Goal: Task Accomplishment & Management: Use online tool/utility

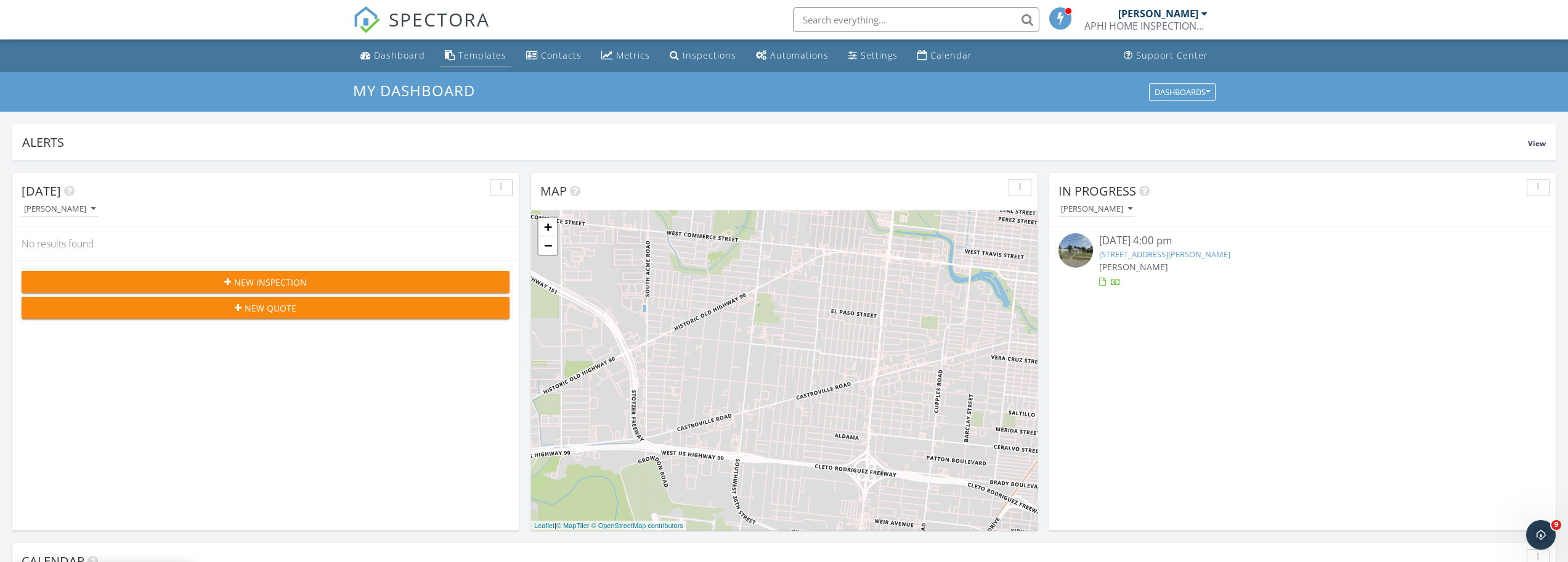
click at [487, 55] on div "Templates" at bounding box center [482, 55] width 48 height 12
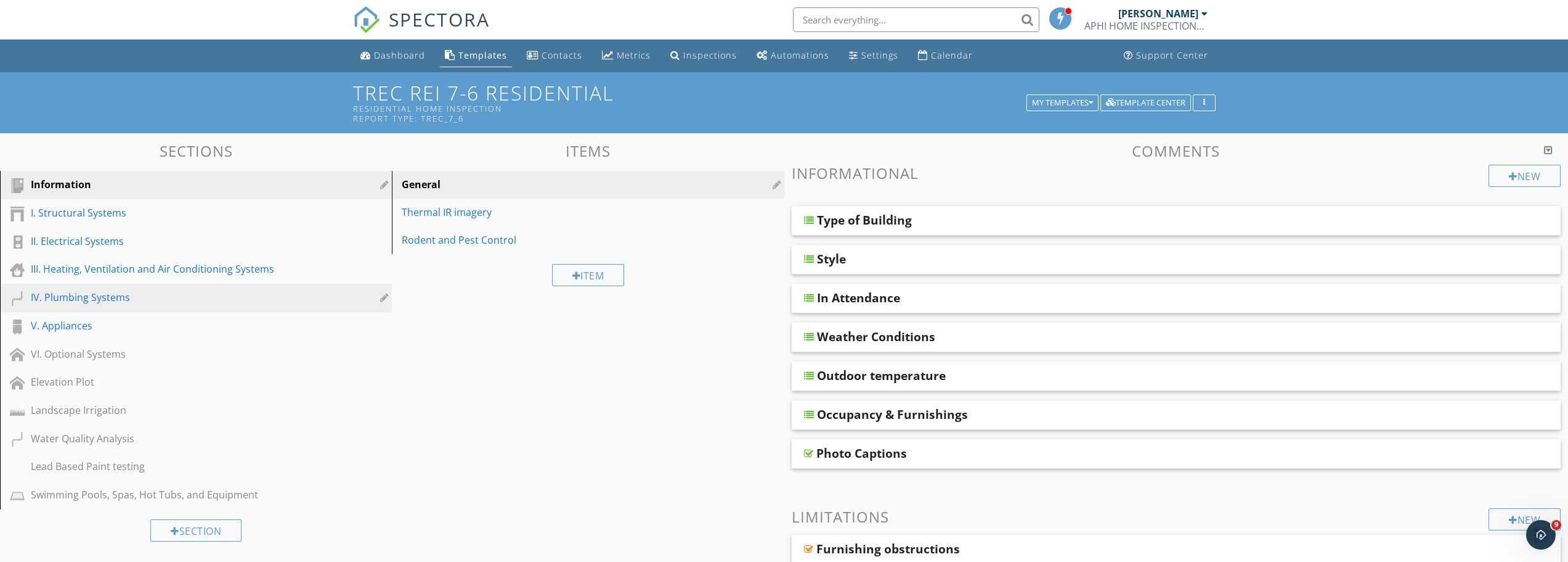
click at [61, 298] on div "IV. Plumbing Systems" at bounding box center [182, 297] width 303 height 14
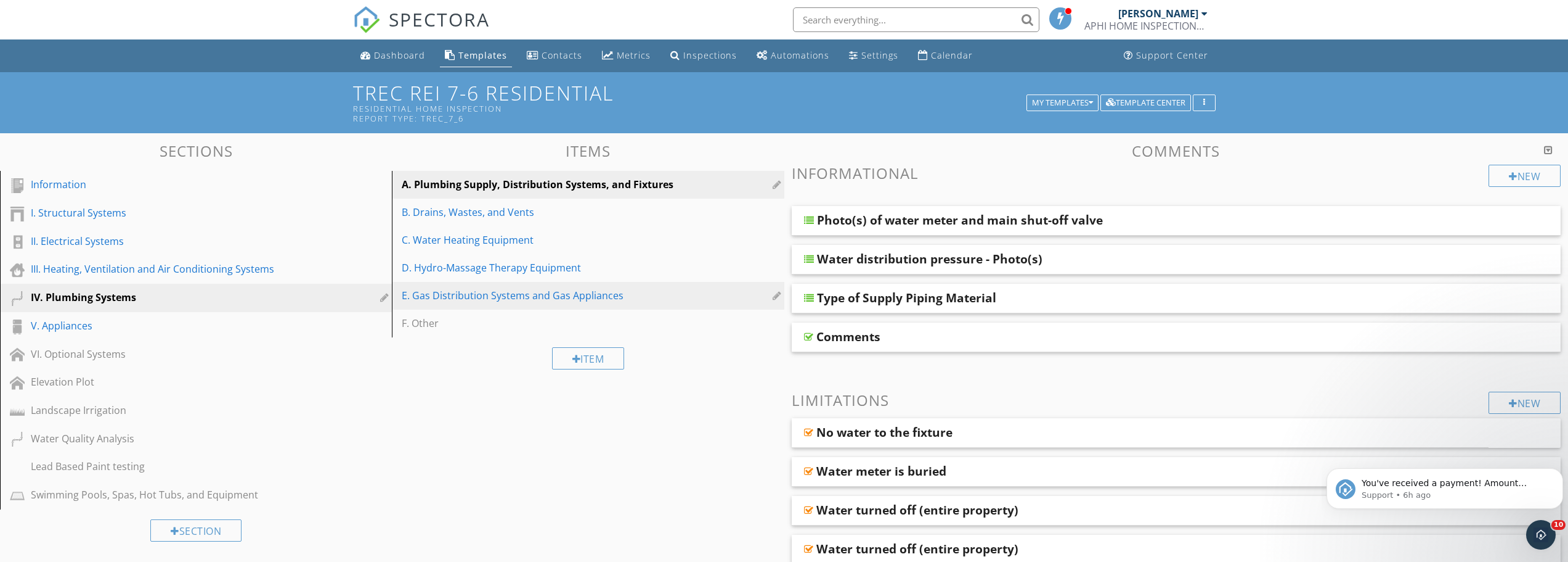
click at [460, 300] on div "E. Gas Distribution Systems and Gas Appliances" at bounding box center [567, 295] width 330 height 14
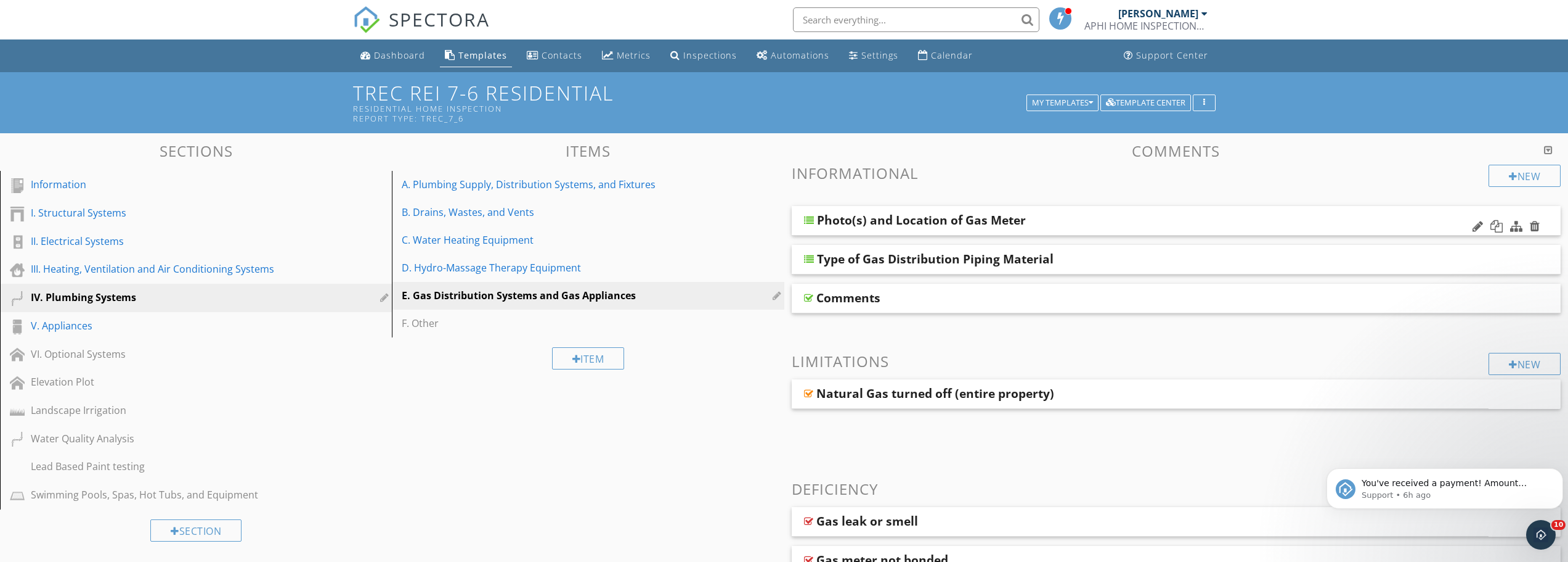
click at [811, 218] on div at bounding box center [810, 220] width 10 height 10
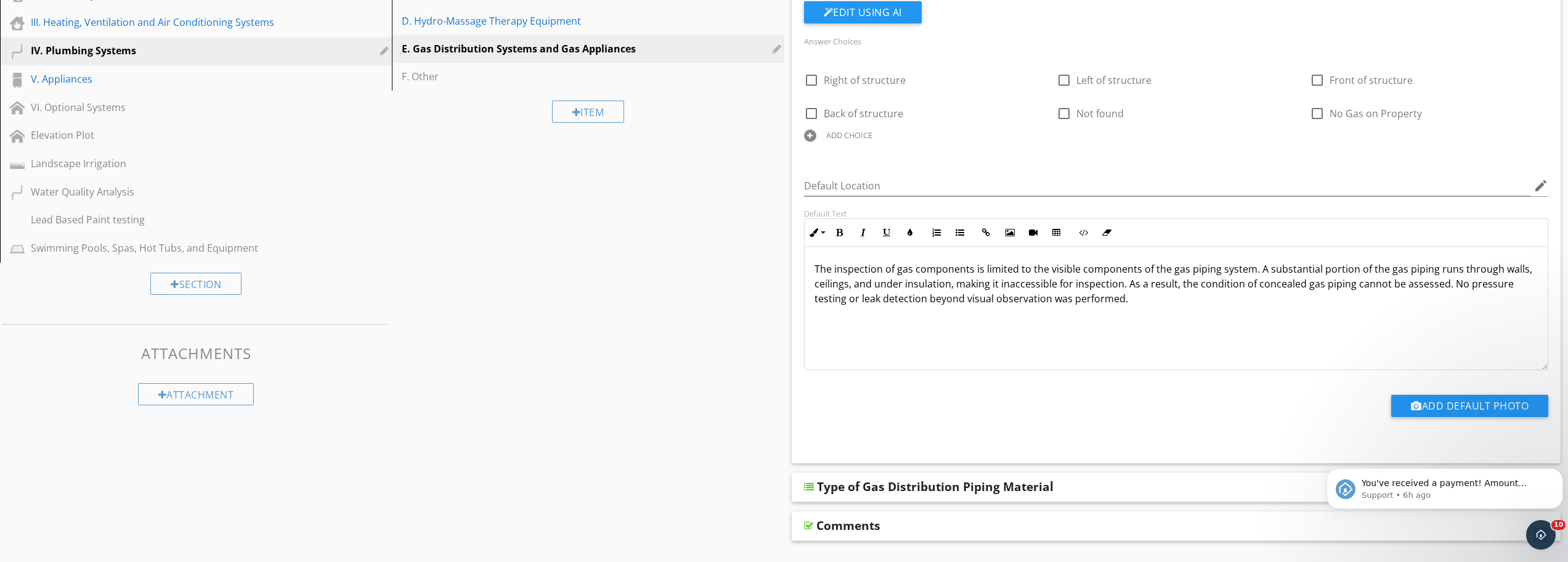
scroll to position [1, 0]
click at [811, 487] on div at bounding box center [810, 487] width 10 height 10
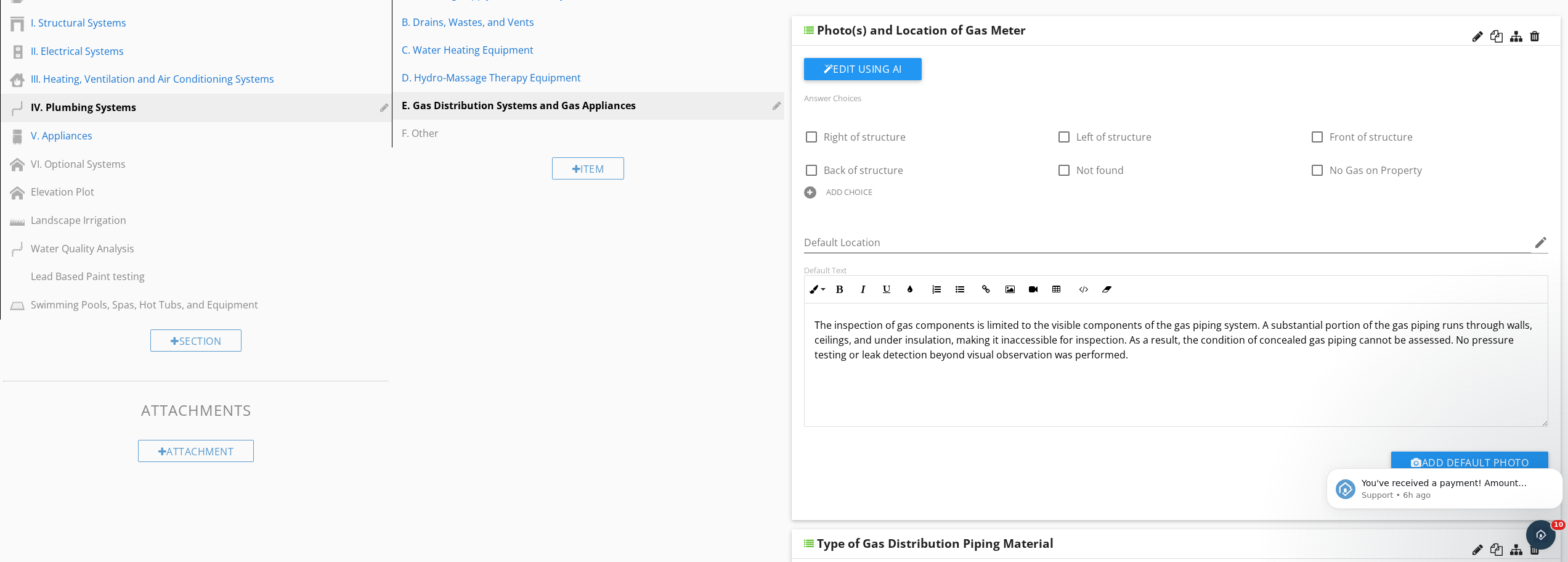
scroll to position [185, 0]
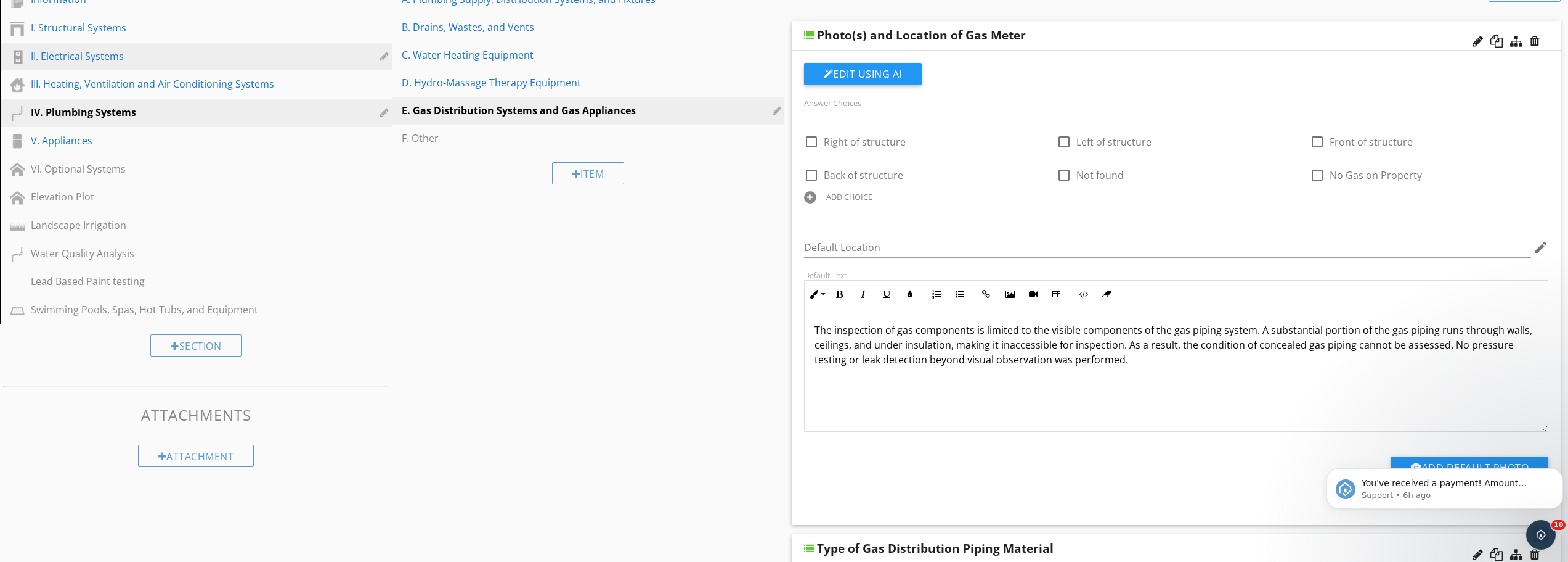
click at [99, 59] on div "II. Electrical Systems" at bounding box center [182, 55] width 303 height 14
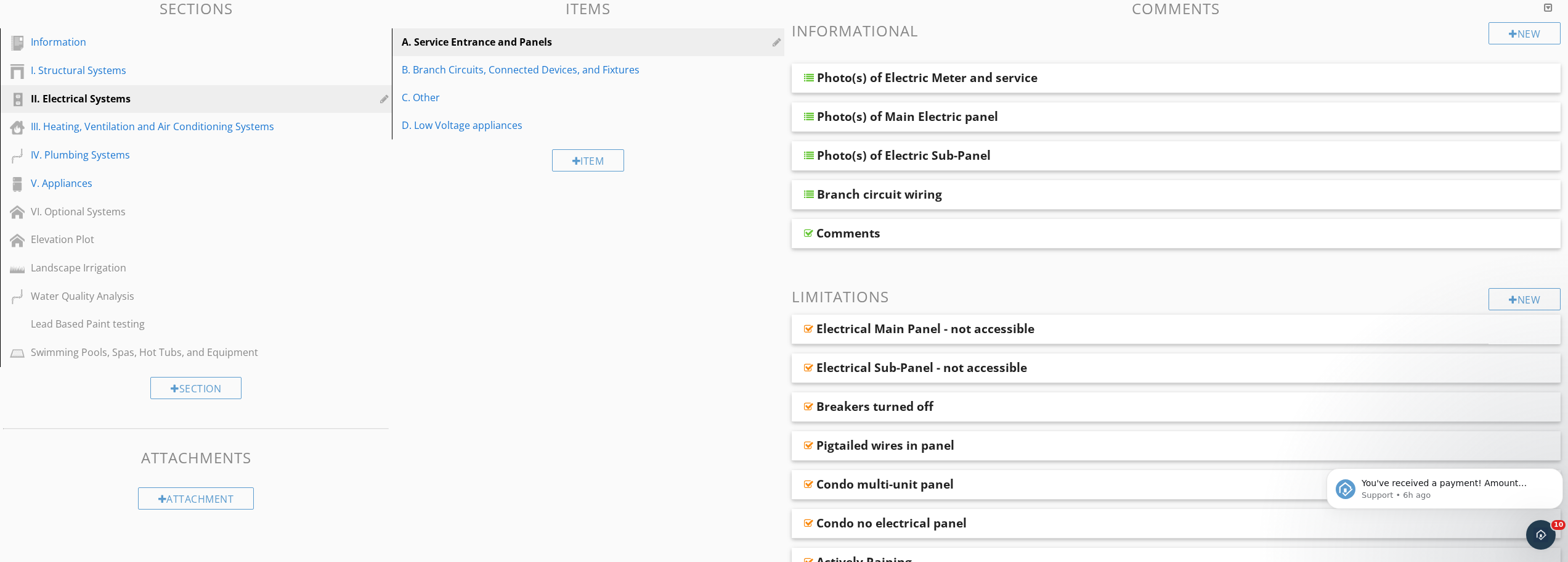
scroll to position [124, 0]
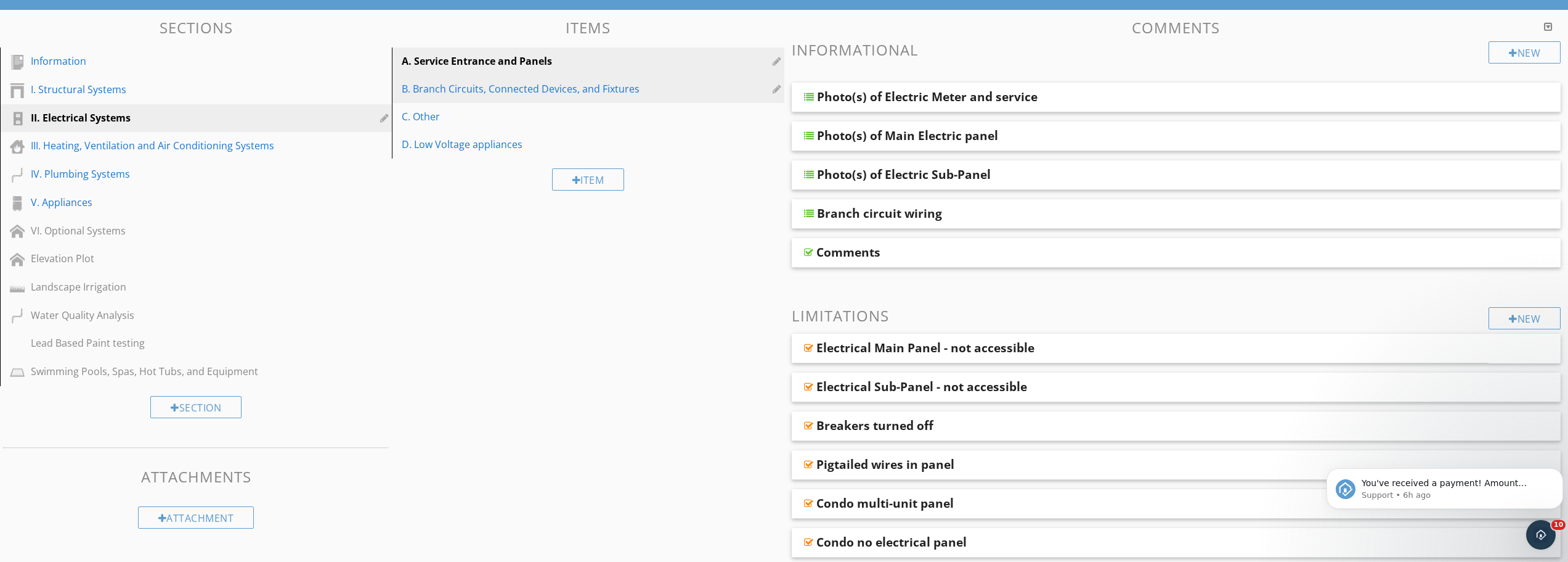
click at [491, 85] on div "B. Branch Circuits, Connected Devices, and Fixtures" at bounding box center [567, 88] width 330 height 14
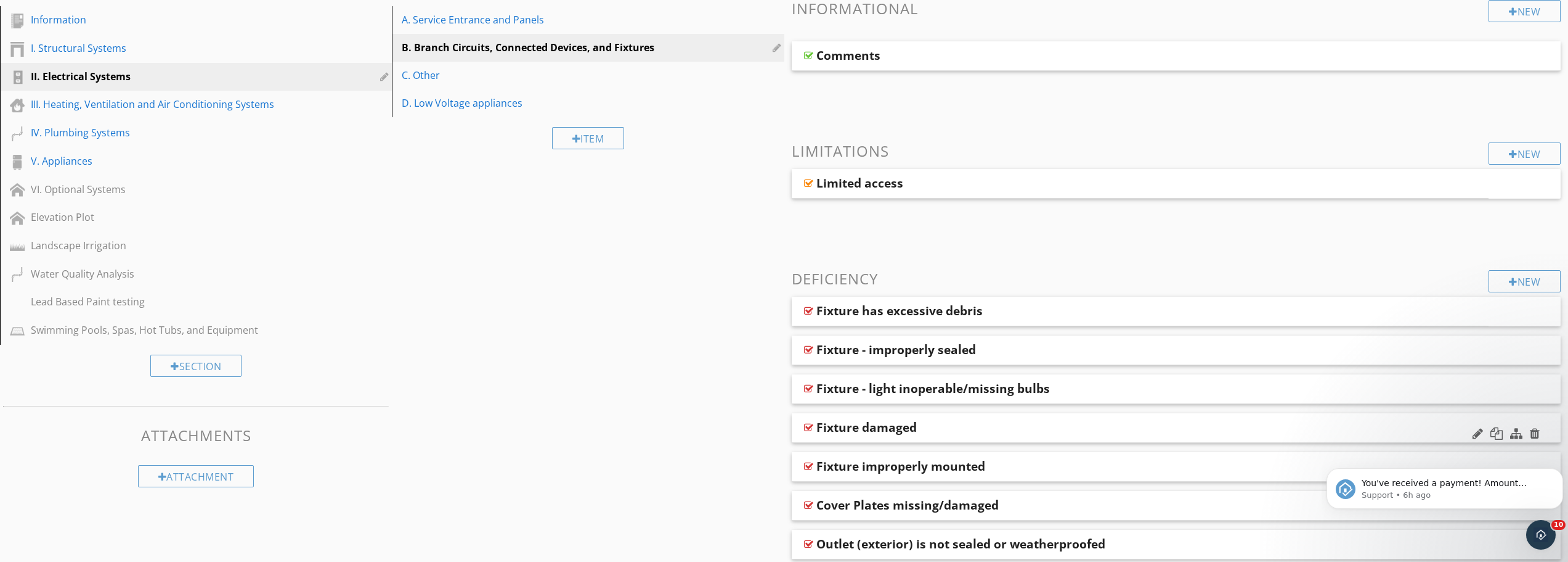
scroll to position [185, 0]
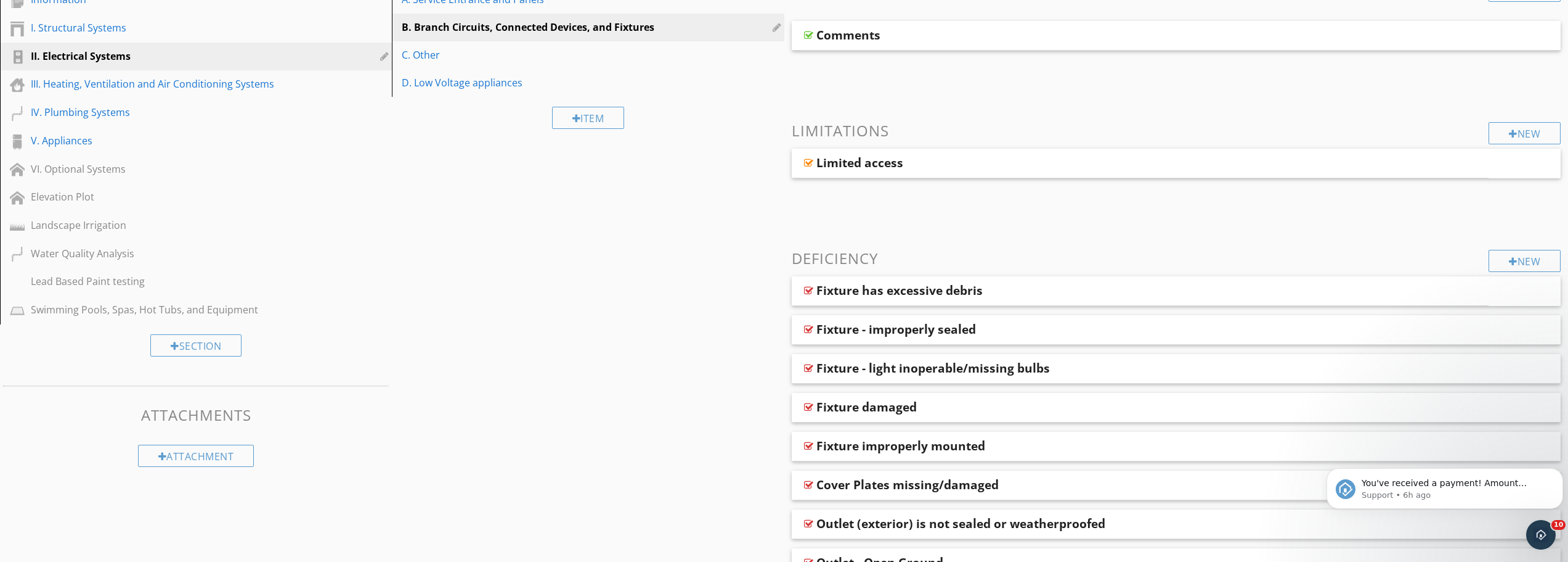
click at [808, 484] on div at bounding box center [809, 485] width 9 height 10
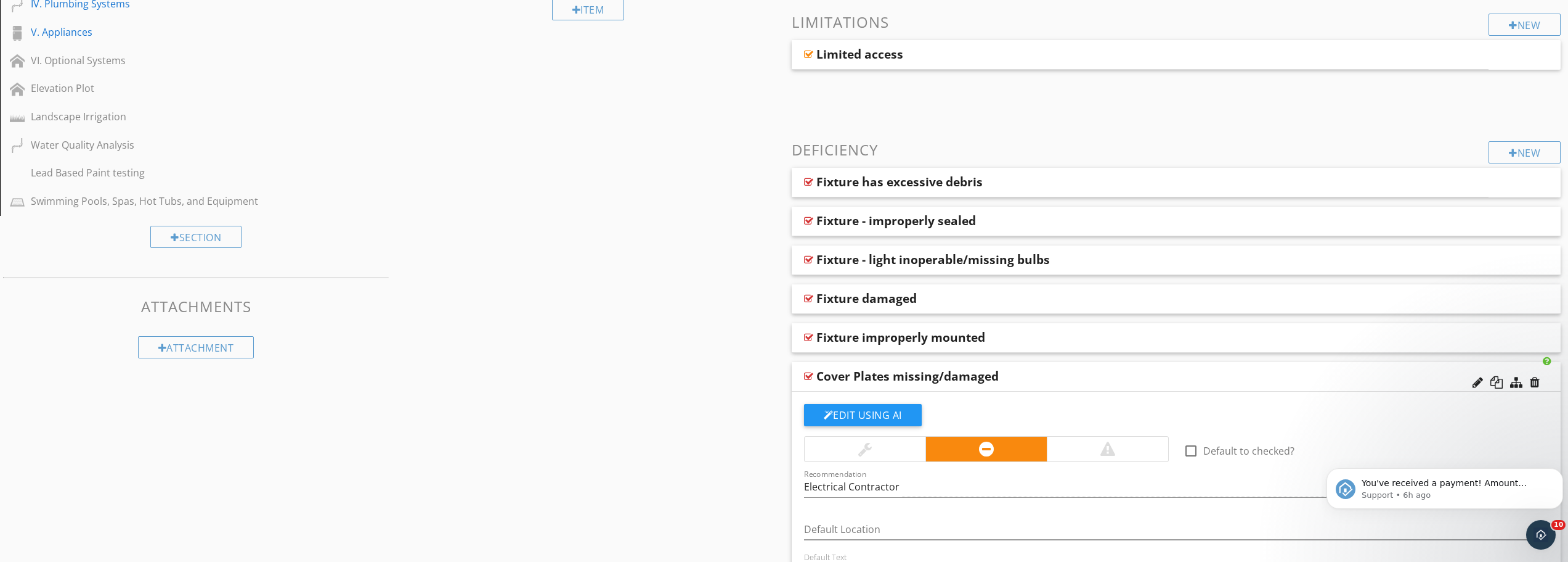
scroll to position [494, 0]
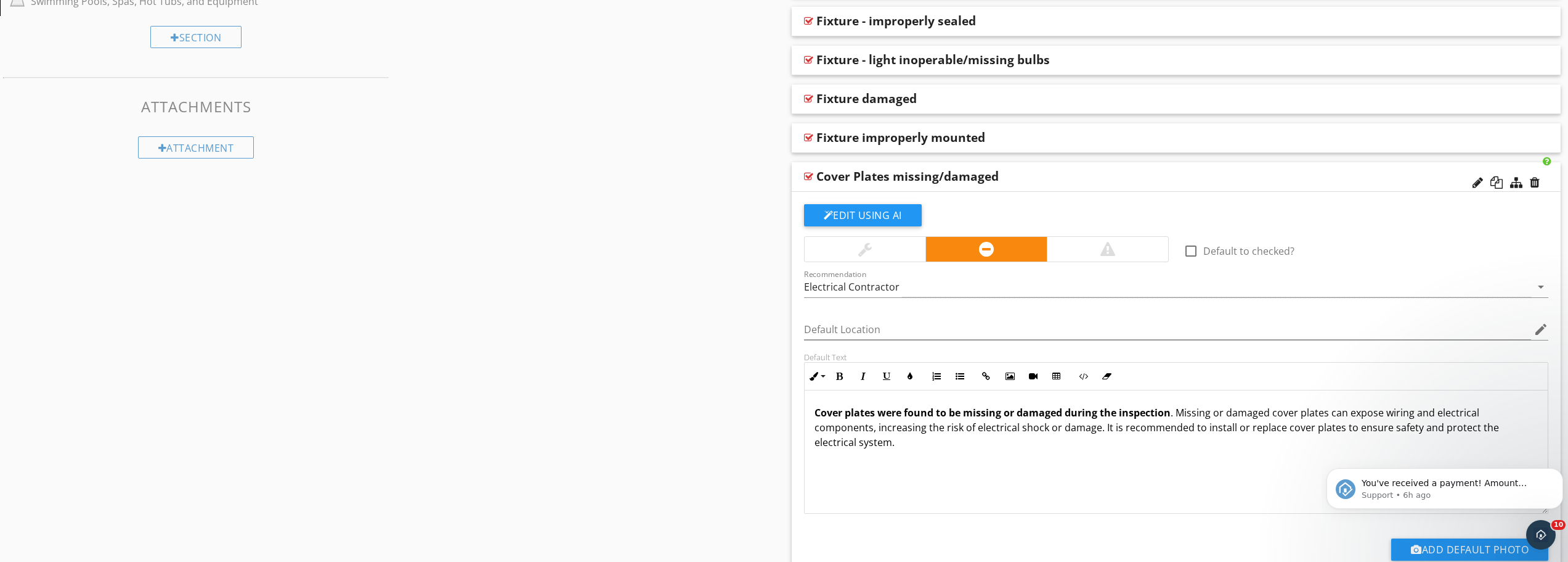
click at [808, 177] on div at bounding box center [809, 177] width 9 height 10
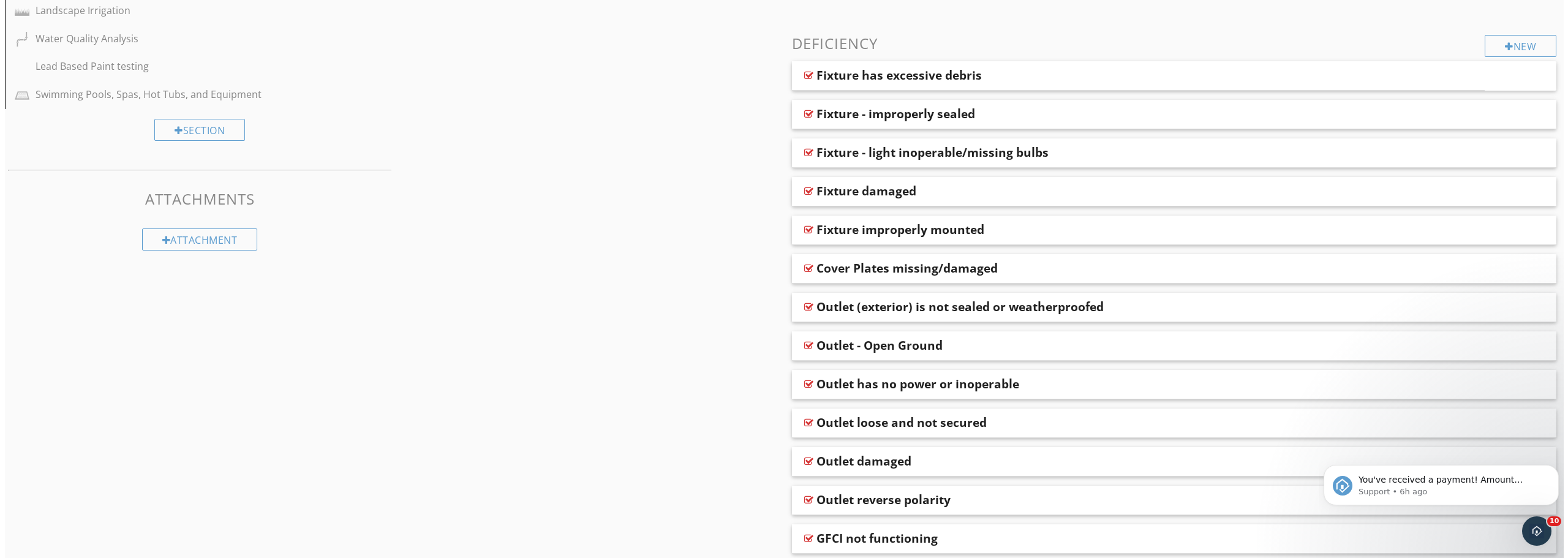
scroll to position [369, 0]
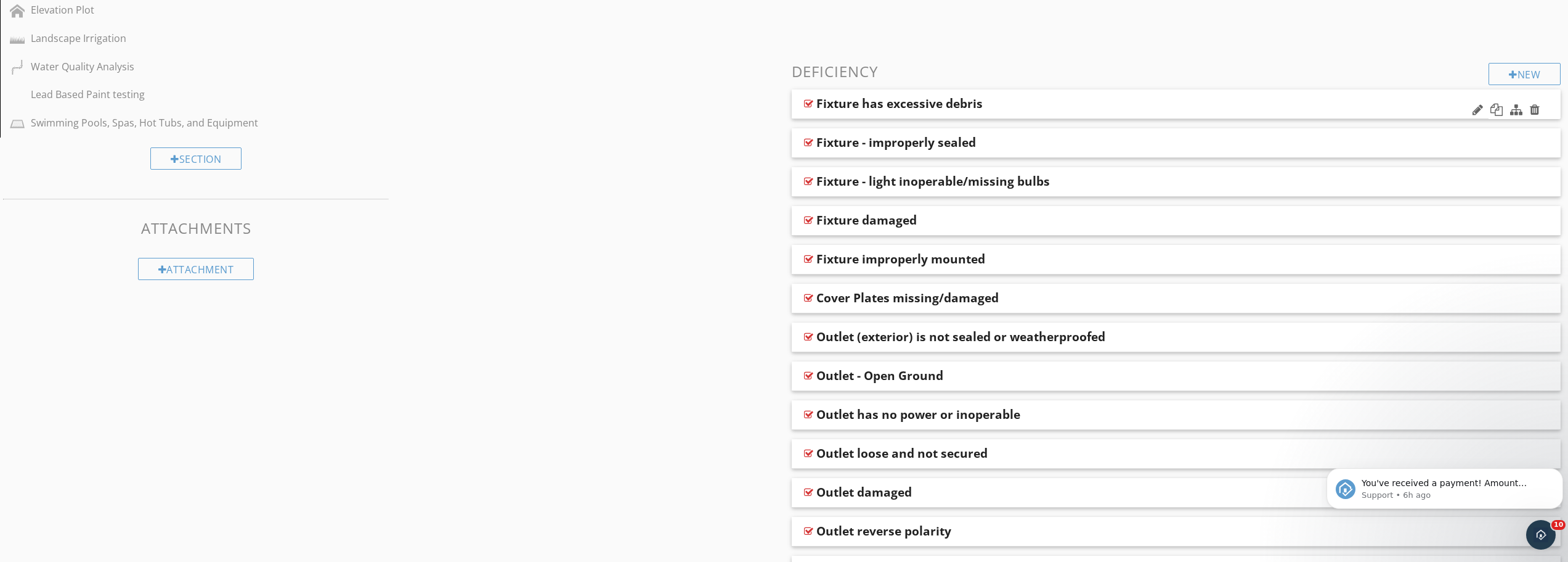
click at [807, 101] on div at bounding box center [809, 104] width 9 height 10
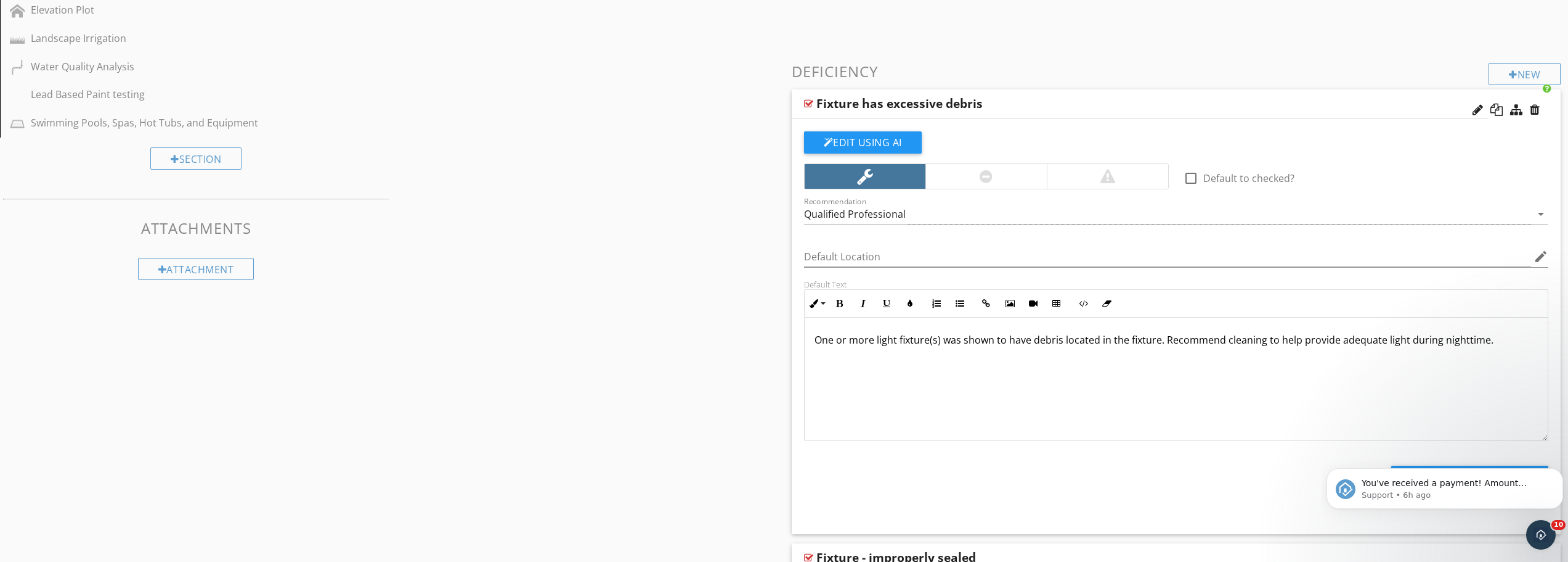
click at [814, 106] on div "Fixture has excessive debris" at bounding box center [1140, 104] width 698 height 30
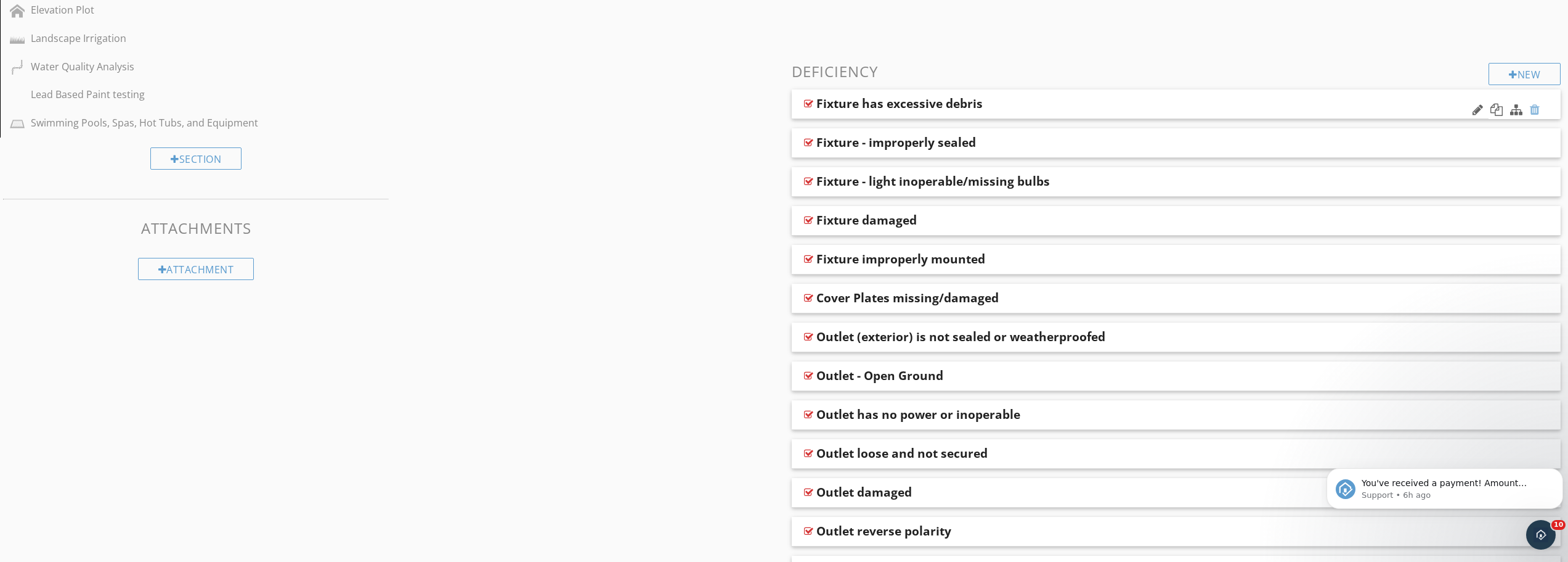
click at [1534, 111] on div at bounding box center [1536, 109] width 10 height 12
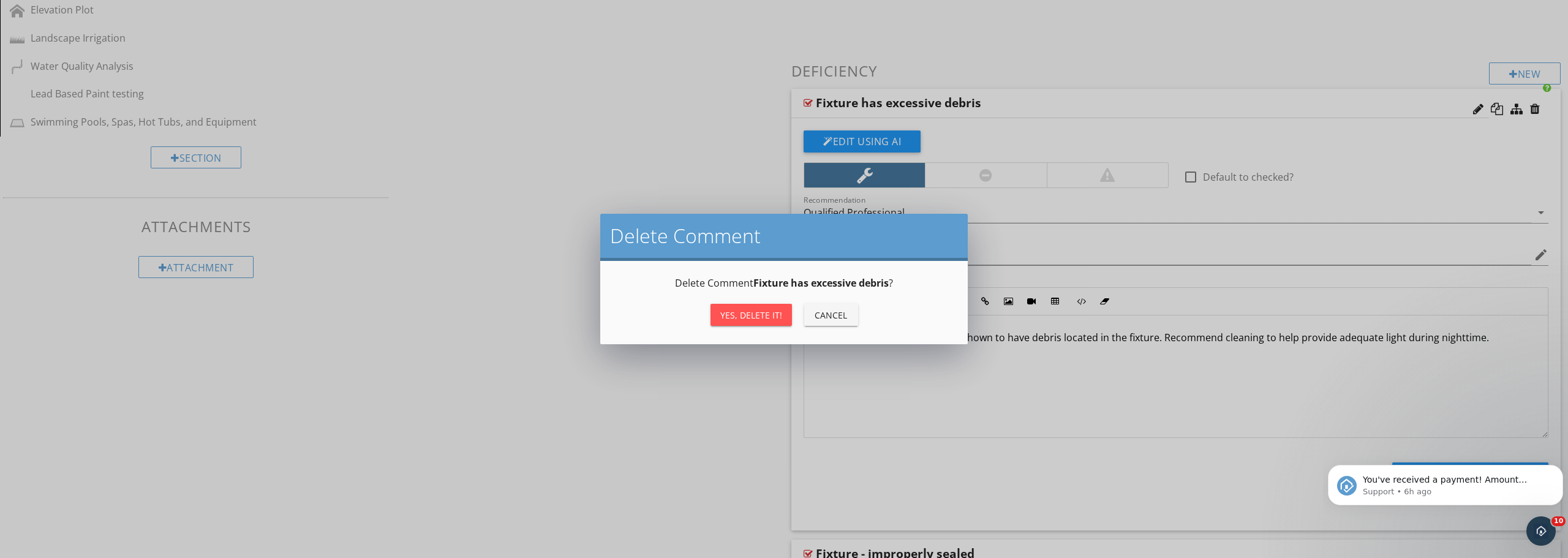
click at [773, 315] on div "Yes, Delete it!" at bounding box center [751, 314] width 62 height 13
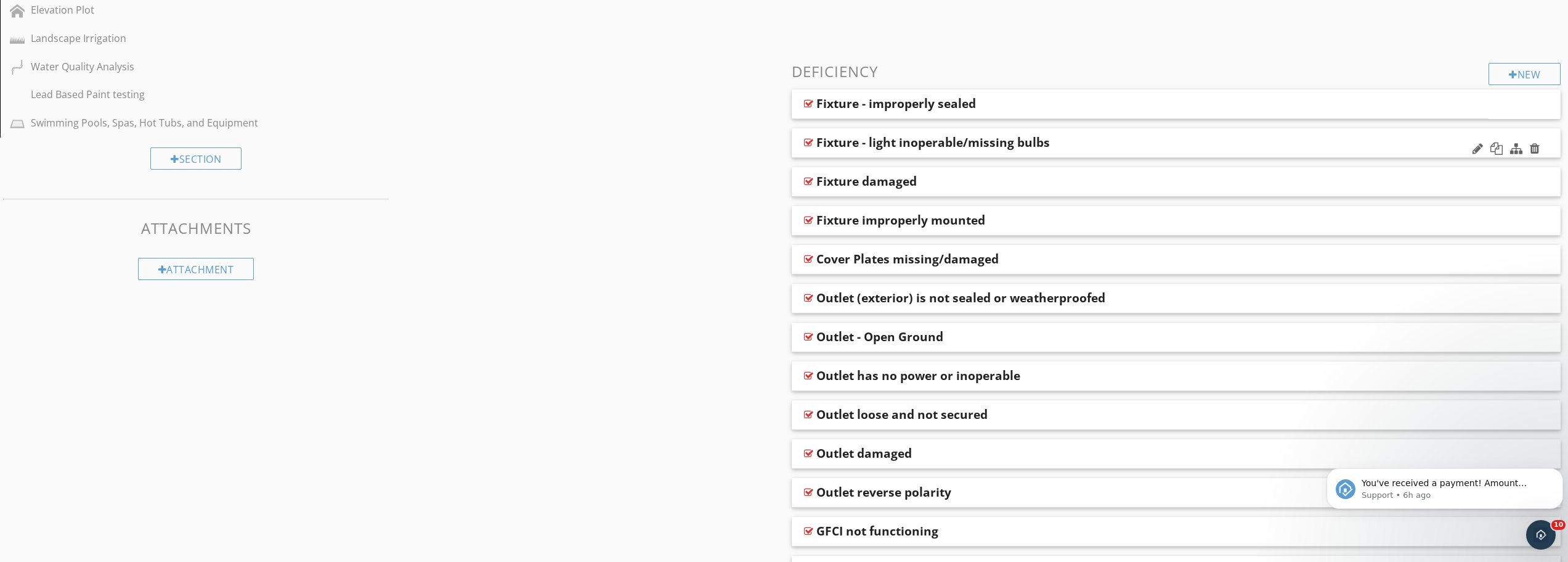
click at [809, 141] on div at bounding box center [809, 142] width 9 height 10
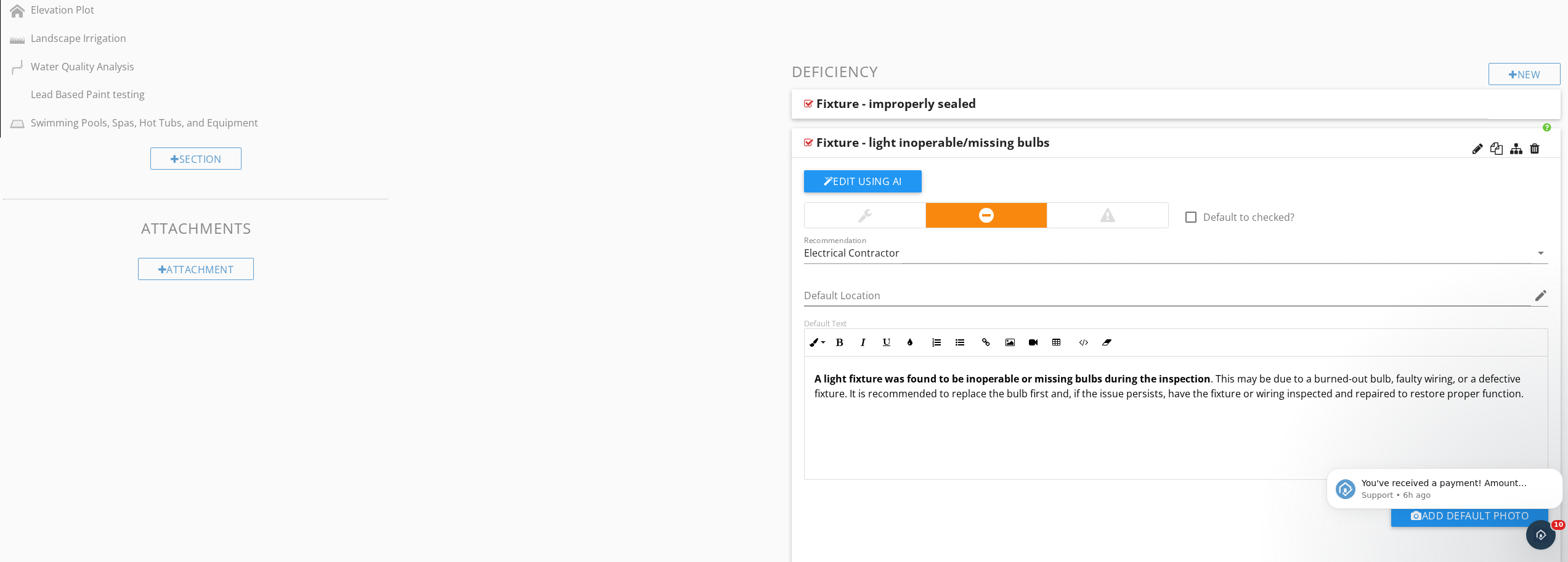
click at [810, 142] on div at bounding box center [809, 142] width 9 height 10
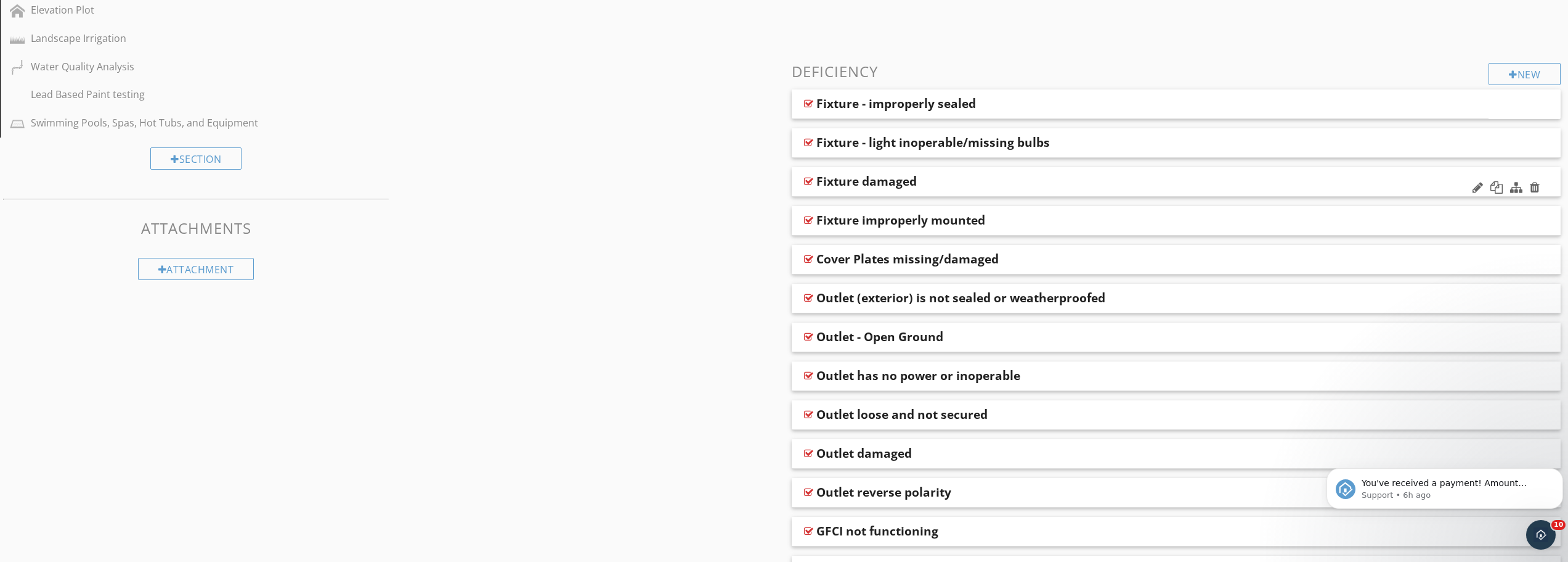
click at [807, 177] on div at bounding box center [809, 182] width 9 height 10
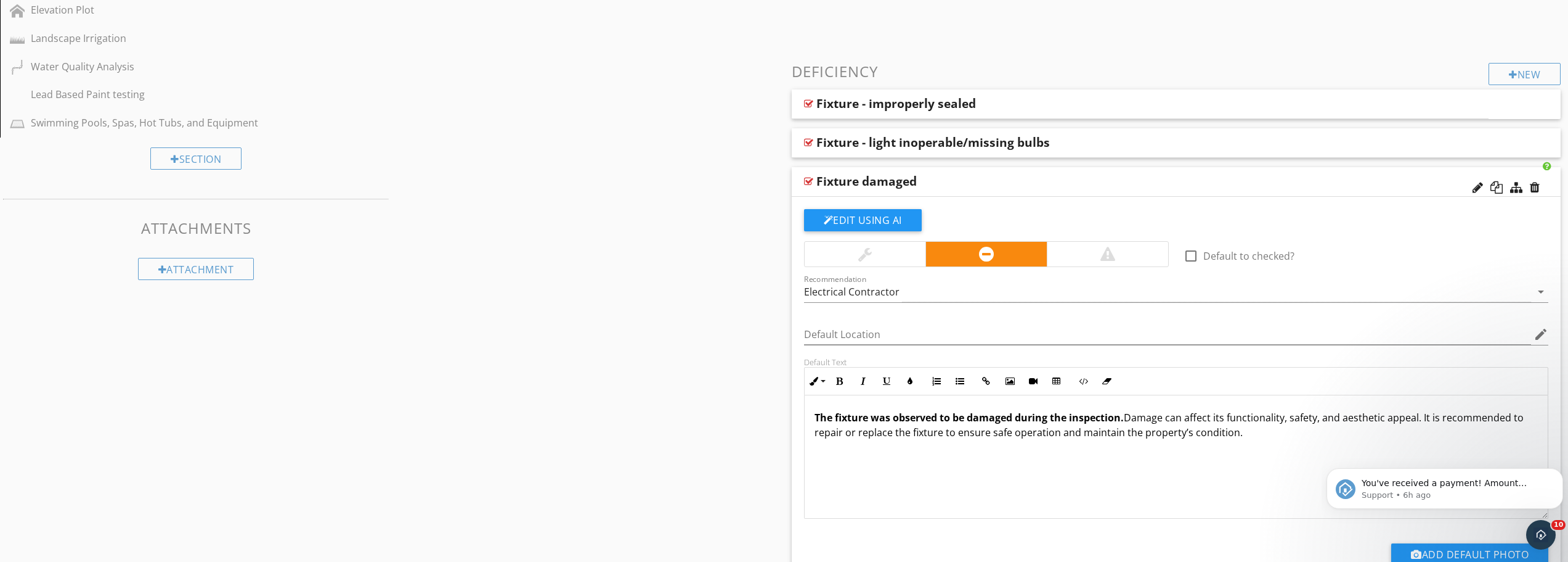
click at [809, 179] on div at bounding box center [809, 182] width 9 height 10
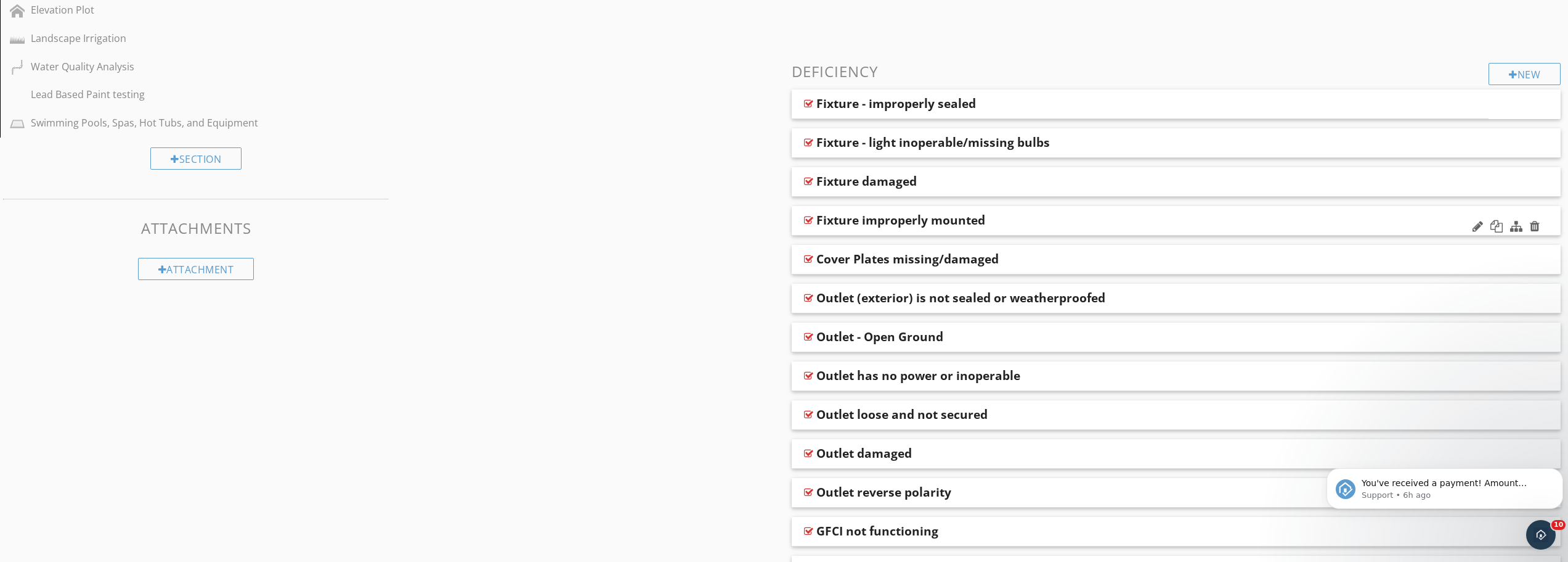
click at [808, 220] on div at bounding box center [809, 220] width 9 height 10
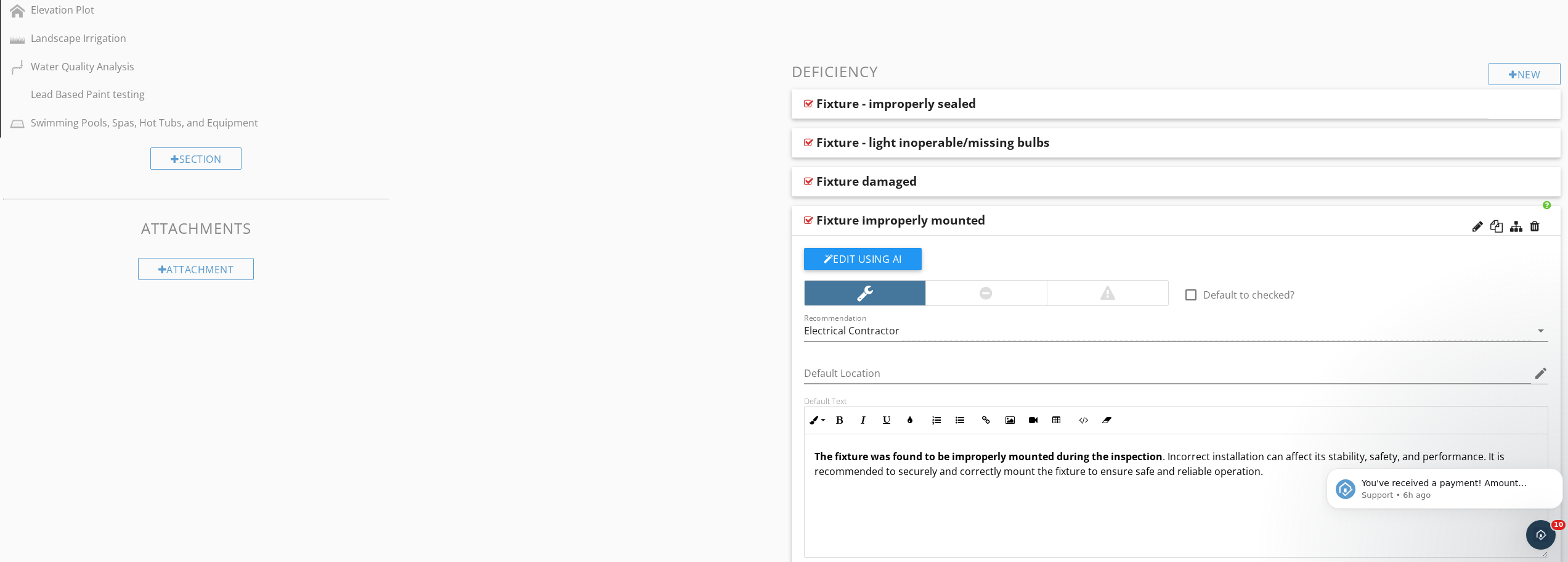
click at [809, 219] on div at bounding box center [809, 220] width 9 height 10
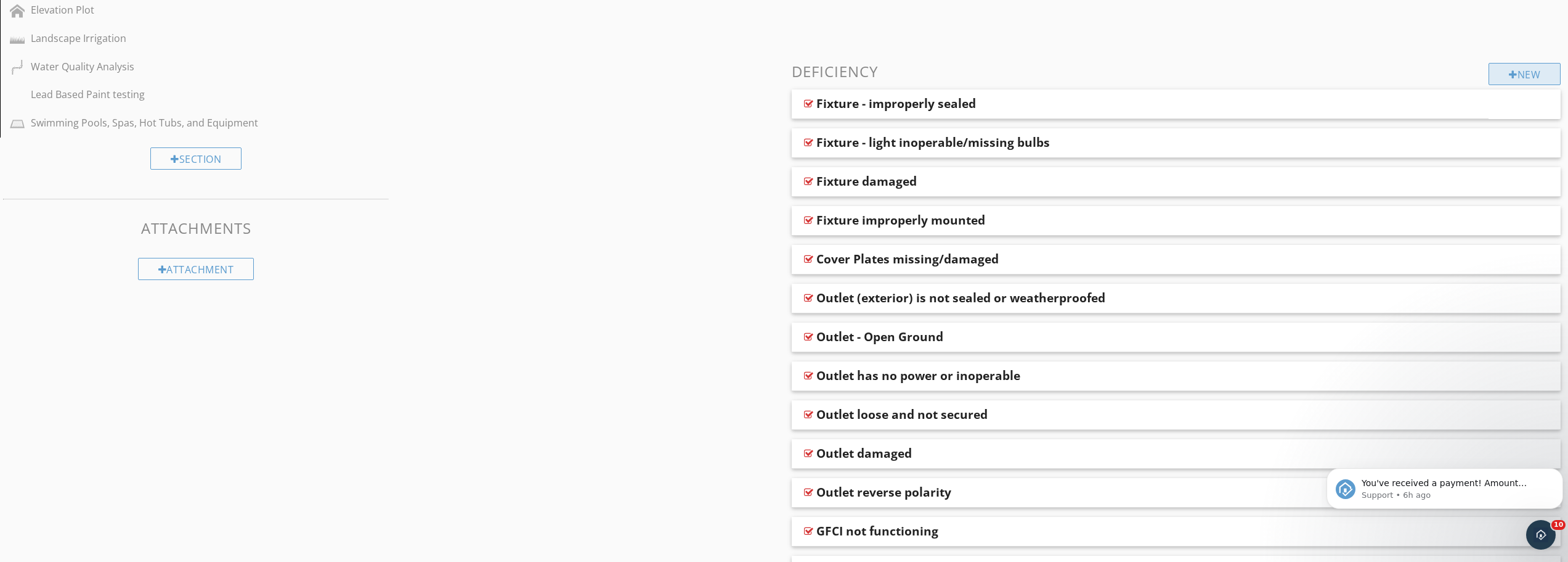
click at [1509, 72] on div at bounding box center [1513, 75] width 9 height 10
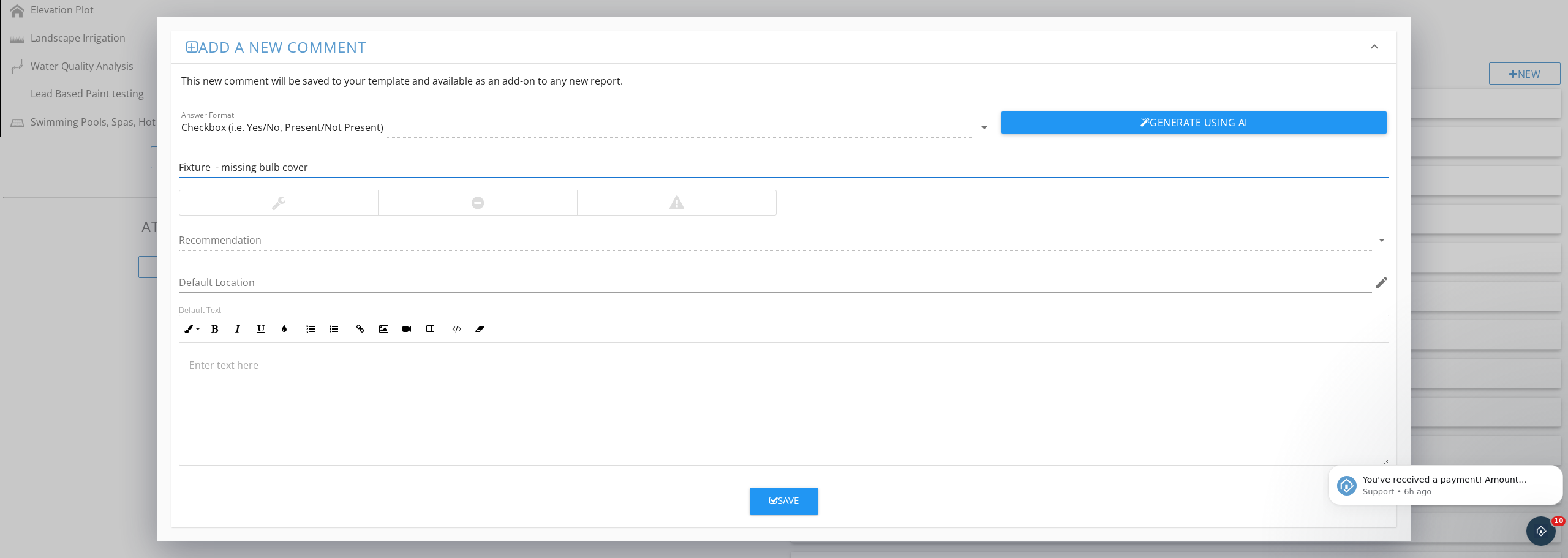
type input "Fixture - missing bulb cover"
click at [441, 207] on div at bounding box center [477, 202] width 199 height 25
click at [538, 239] on div at bounding box center [775, 240] width 1194 height 20
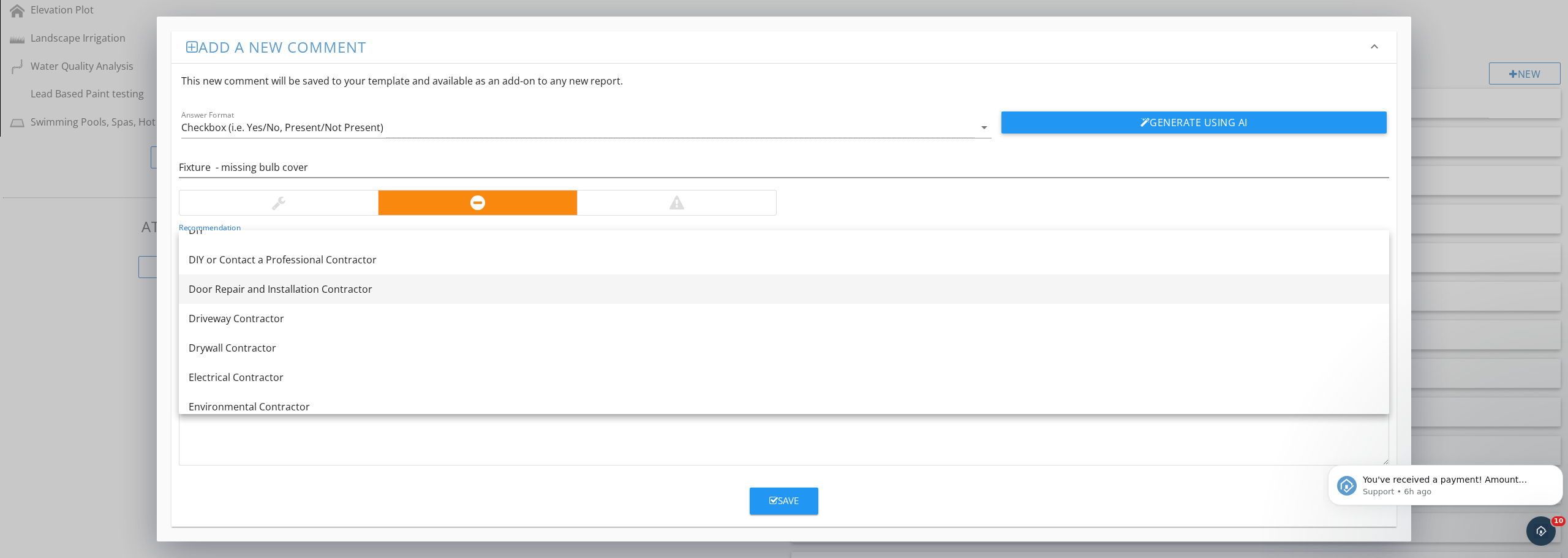
scroll to position [428, 0]
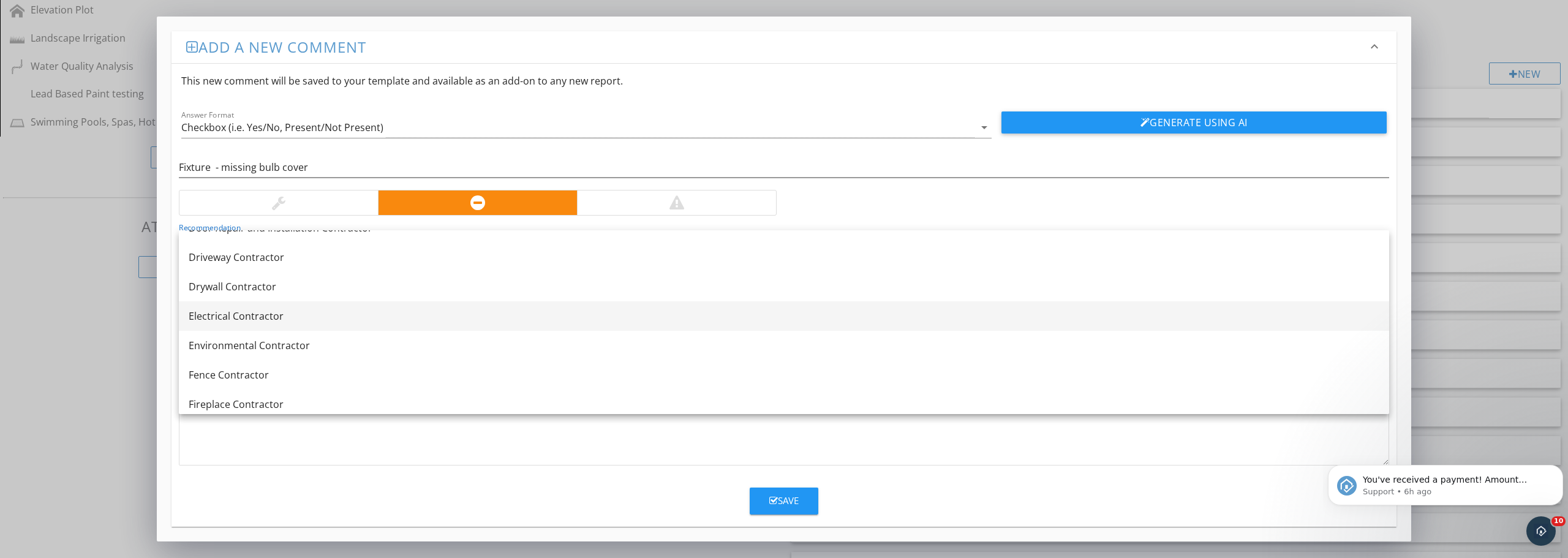
click at [281, 320] on div "Electrical Contractor" at bounding box center [784, 315] width 1191 height 14
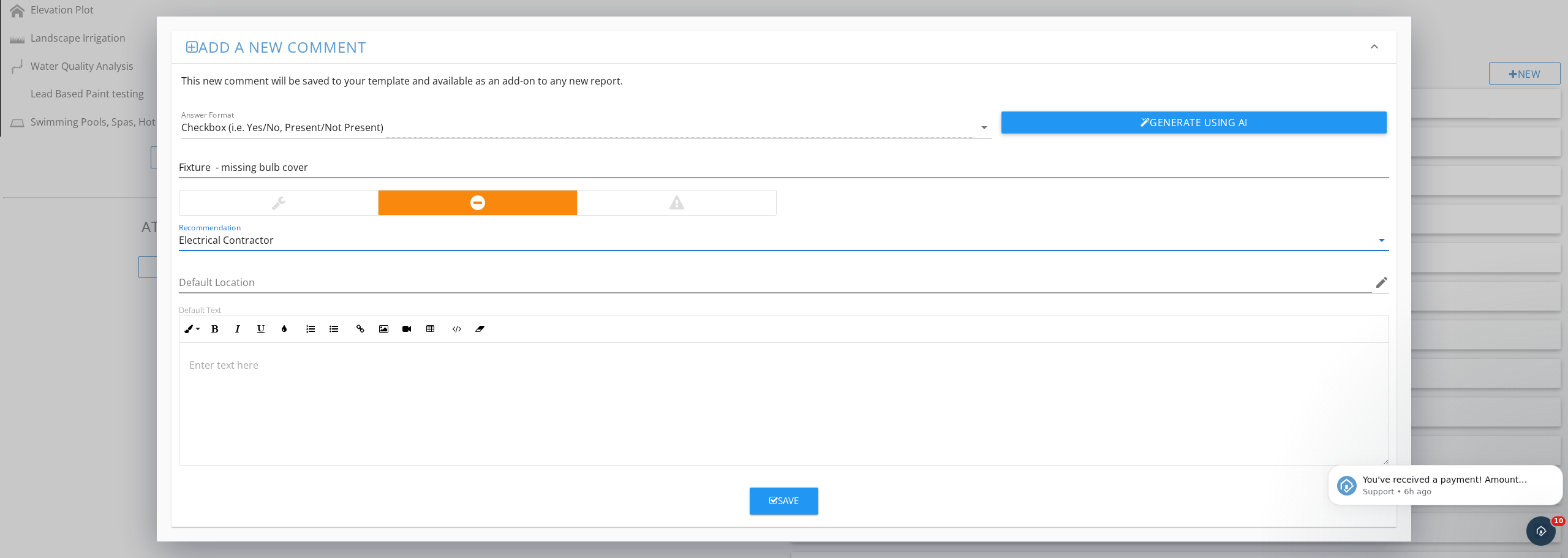
click at [406, 365] on p at bounding box center [784, 364] width 1189 height 14
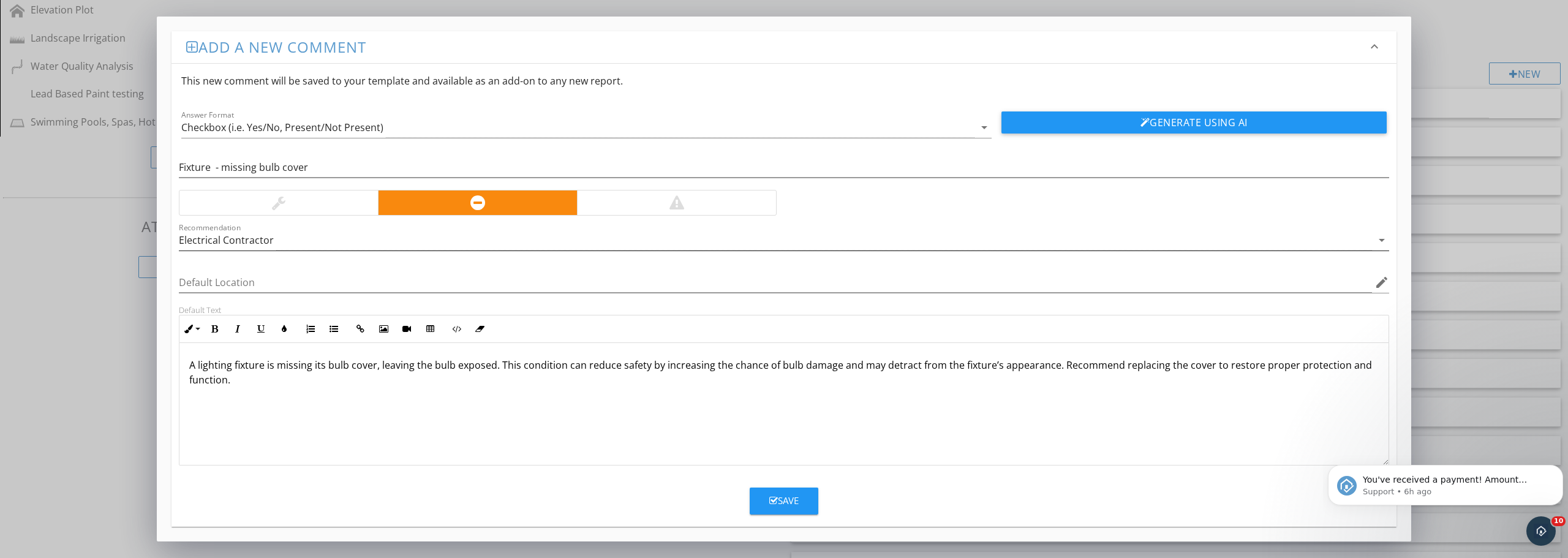
click at [395, 241] on div "Electrical Contractor" at bounding box center [775, 240] width 1194 height 20
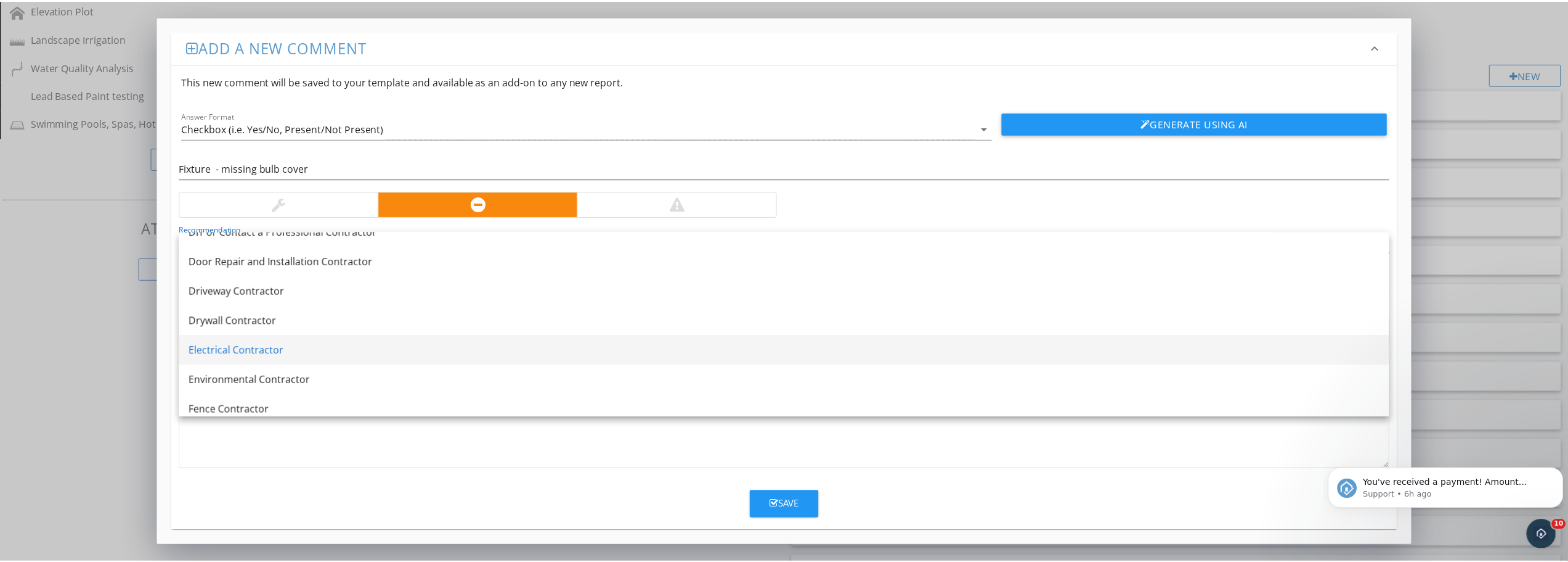
scroll to position [370, 0]
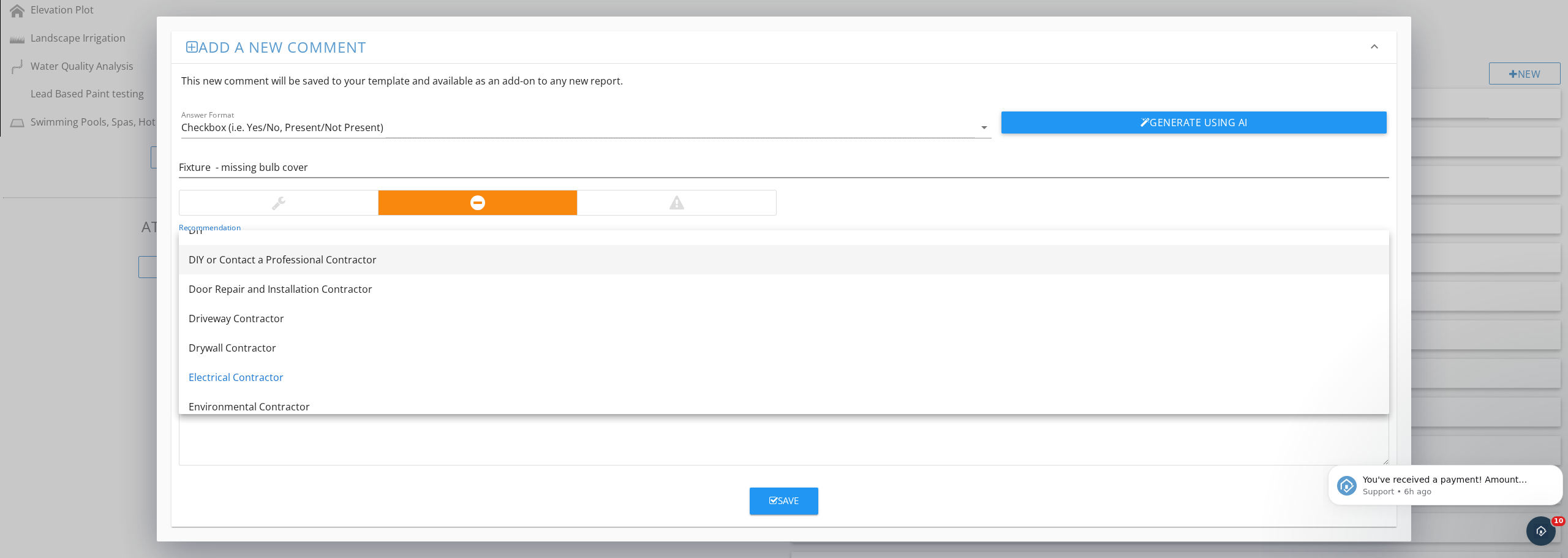
click at [280, 264] on div "DIY or Contact a Professional Contractor" at bounding box center [784, 259] width 1191 height 14
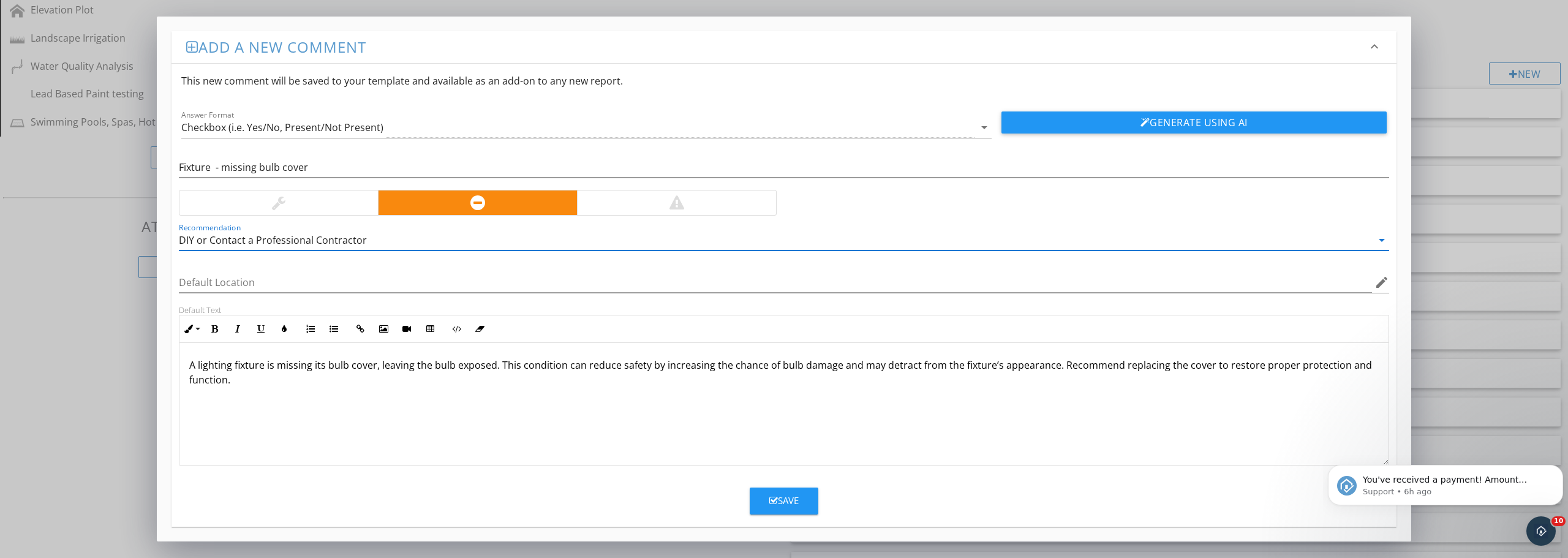
click at [289, 387] on div "A lighting fixture is missing its bulb cover, leaving the bulb exposed. This co…" at bounding box center [784, 404] width 1210 height 123
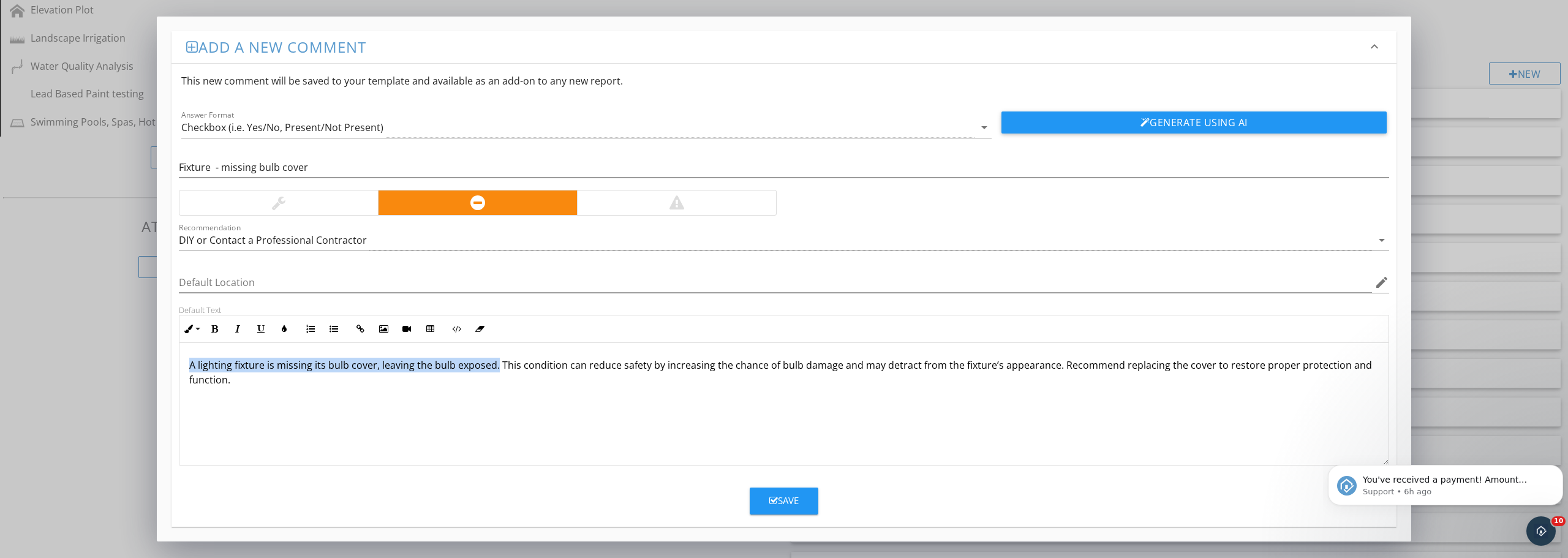
drag, startPoint x: 186, startPoint y: 365, endPoint x: 496, endPoint y: 369, distance: 310.0
click at [496, 369] on div "A lighting fixture is missing its bulb cover, leaving the bulb exposed. This co…" at bounding box center [784, 404] width 1210 height 123
click at [216, 329] on icon "button" at bounding box center [214, 329] width 8 height 8
click at [790, 501] on div "Save" at bounding box center [784, 500] width 30 height 14
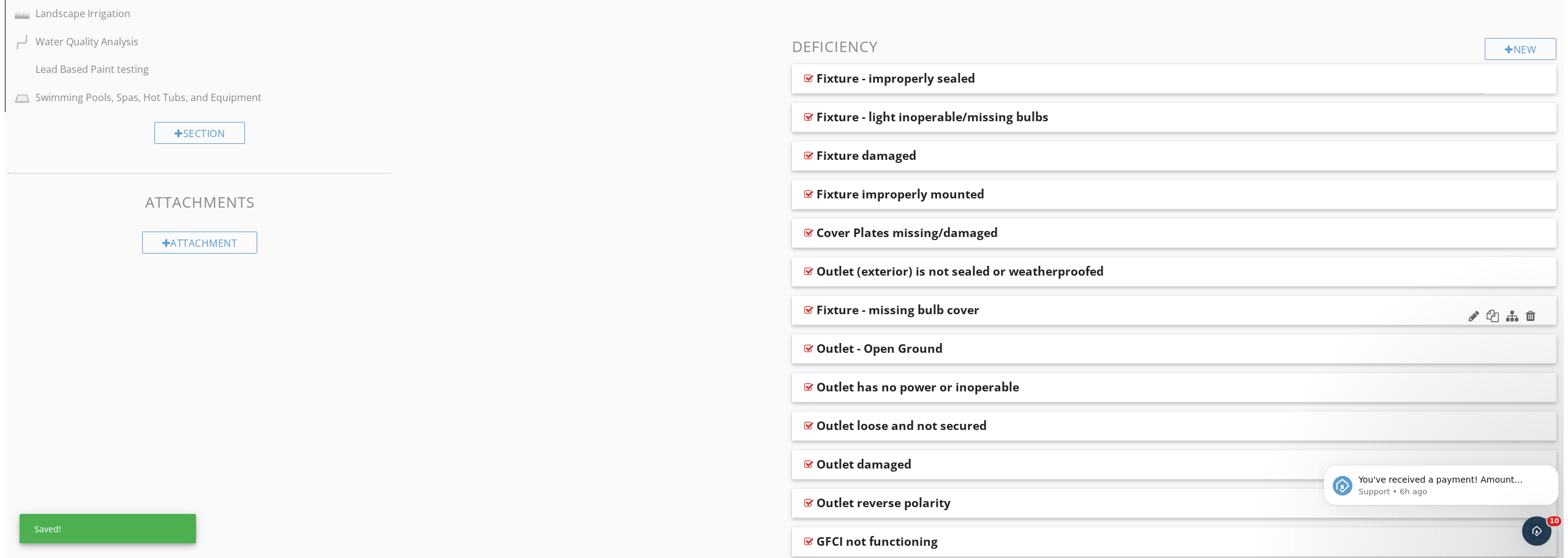
scroll to position [308, 0]
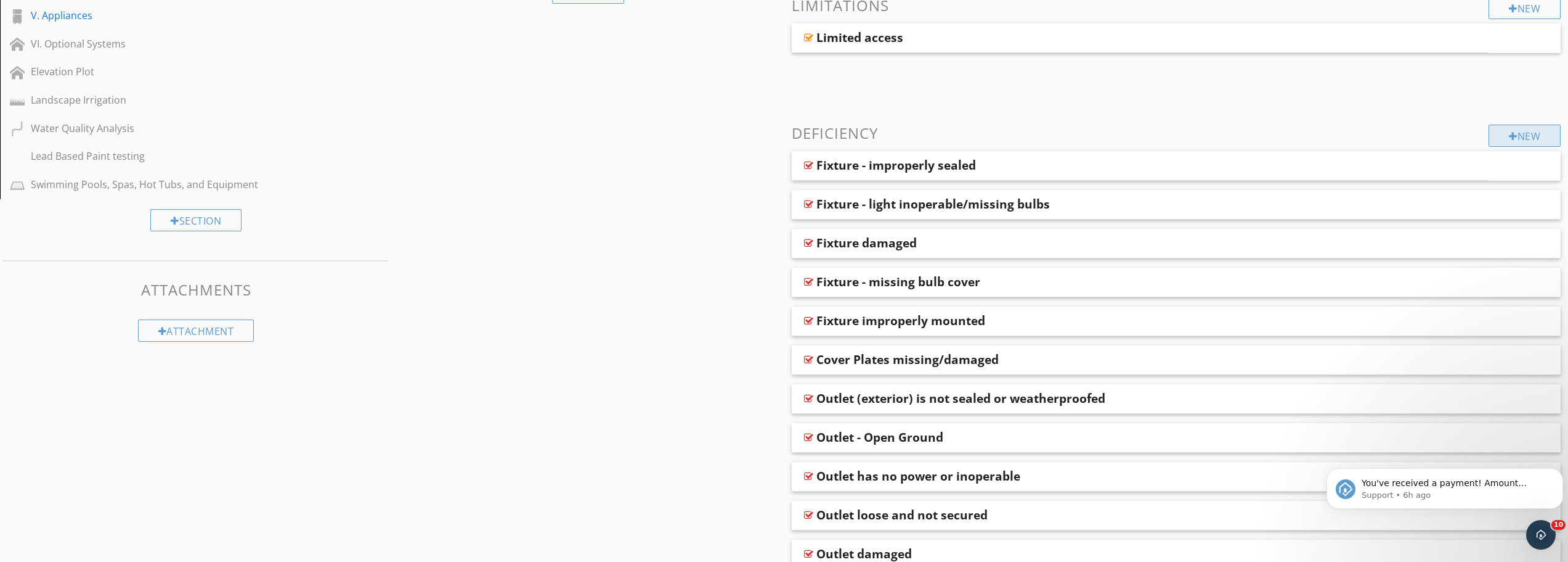
click at [1509, 133] on div at bounding box center [1513, 136] width 9 height 10
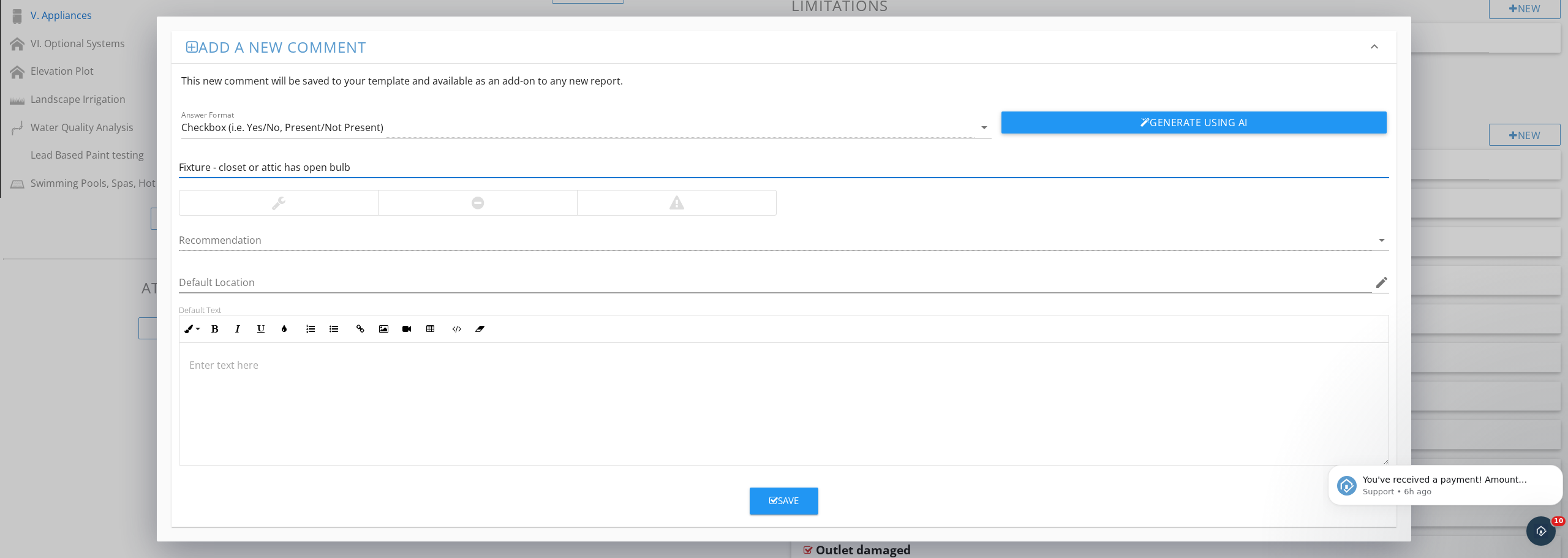
type input "Fixture - closet or attic has open bulb"
click at [448, 198] on div at bounding box center [477, 202] width 199 height 25
click at [429, 240] on div at bounding box center [775, 240] width 1194 height 20
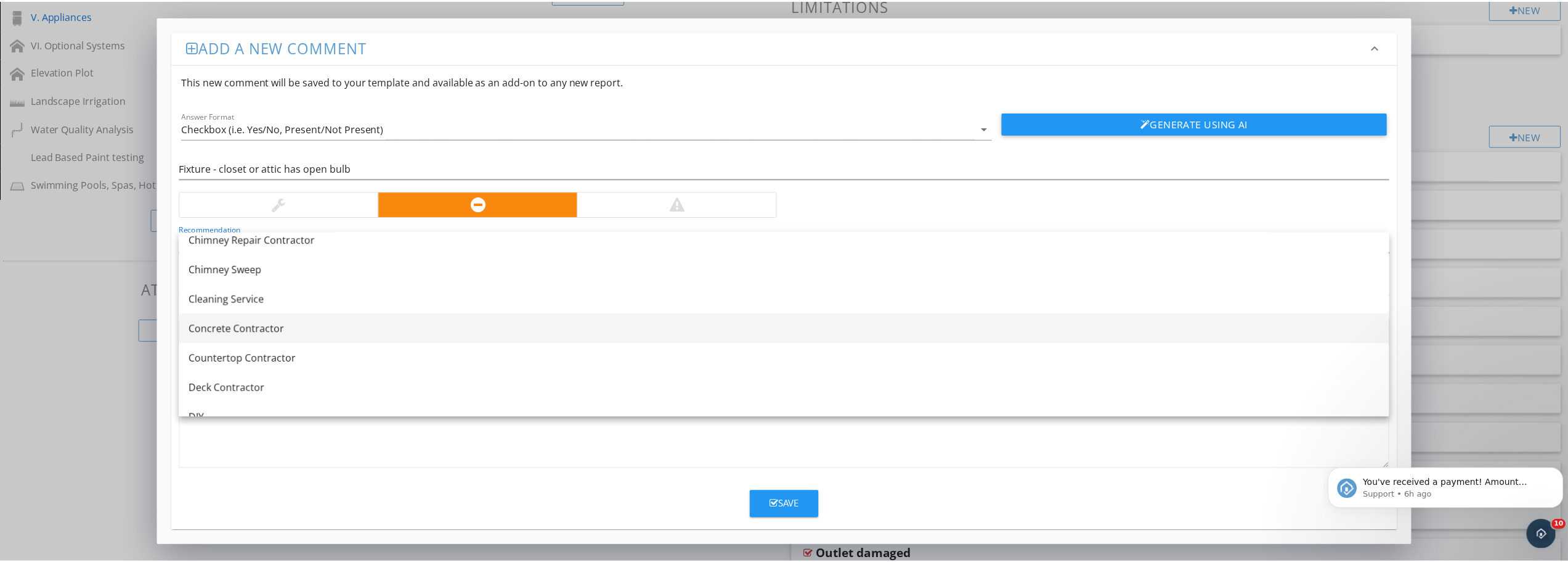
scroll to position [246, 0]
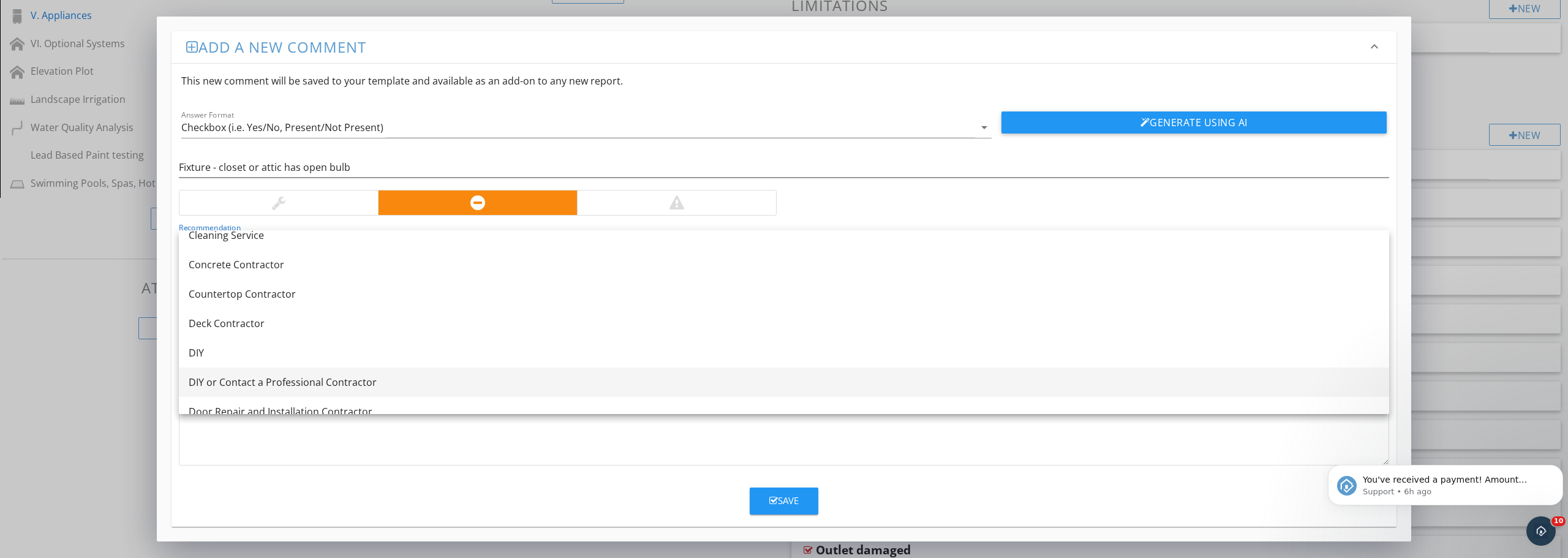
click at [269, 380] on div "DIY or Contact a Professional Contractor" at bounding box center [784, 382] width 1191 height 14
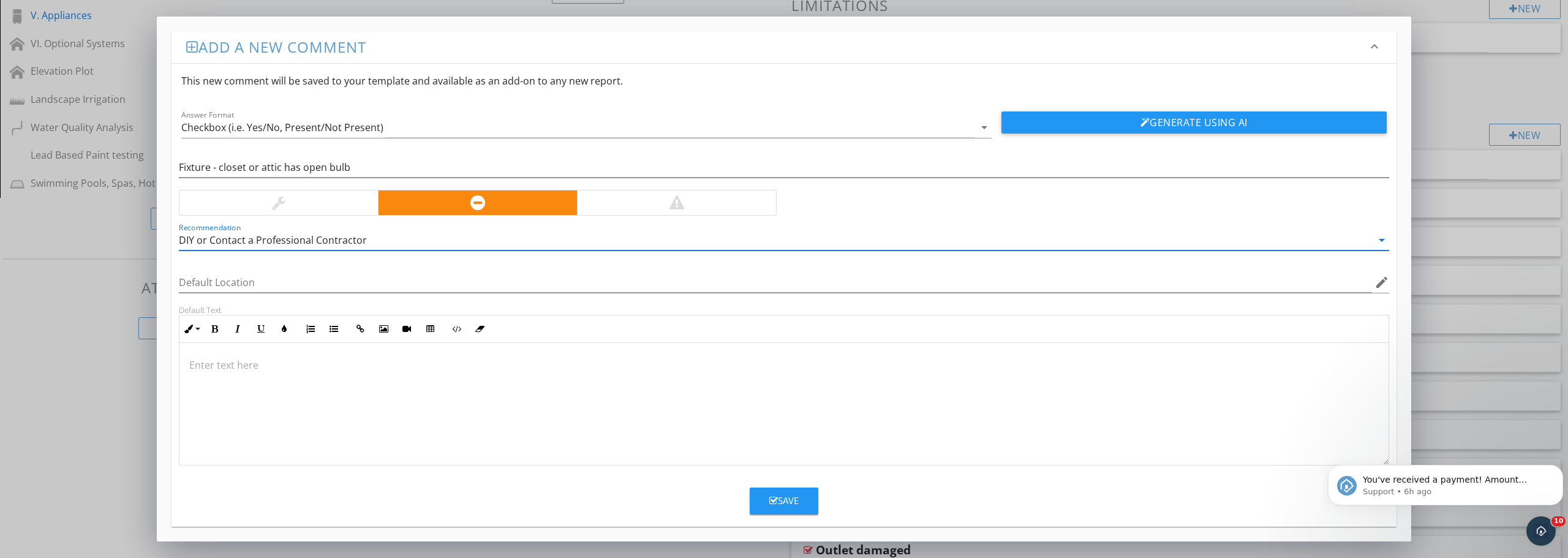
click at [322, 366] on p at bounding box center [784, 364] width 1189 height 14
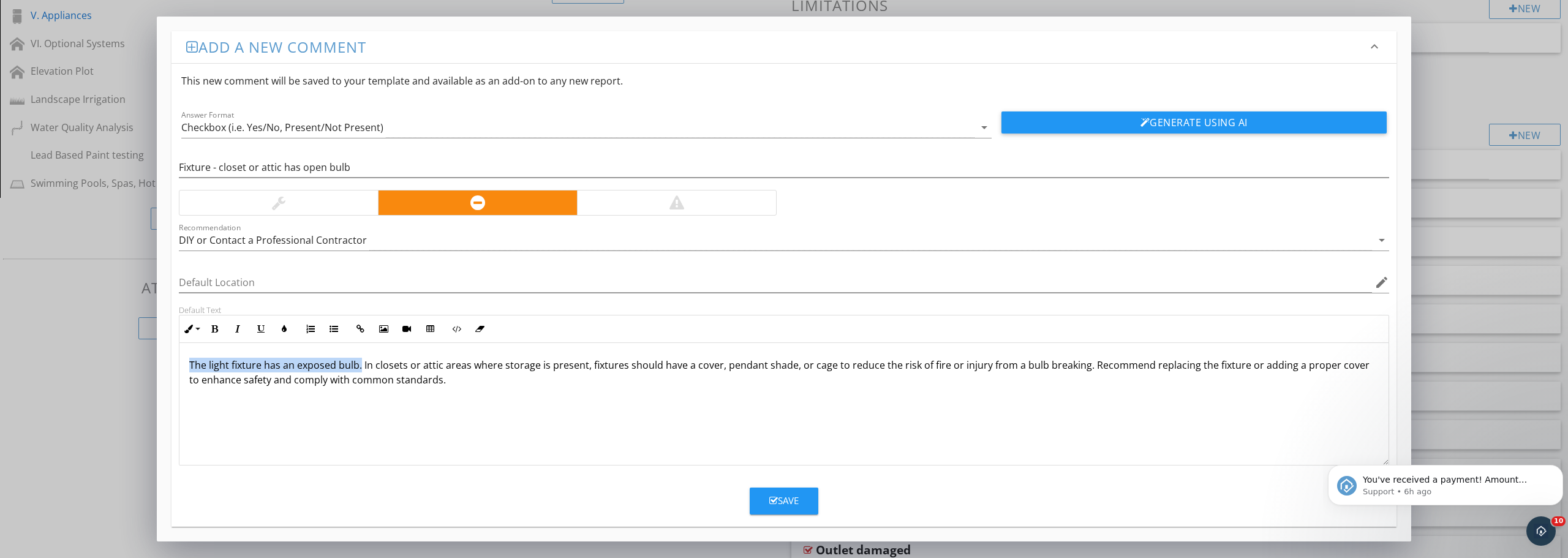
drag, startPoint x: 190, startPoint y: 364, endPoint x: 360, endPoint y: 368, distance: 170.0
click at [360, 368] on p "The light fixture has an exposed bulb. In closets or attic areas where storage …" at bounding box center [784, 372] width 1189 height 30
click at [218, 329] on icon "button" at bounding box center [214, 329] width 8 height 8
click at [485, 386] on p "The light fixture has an exposed bulb. In closets or attic areas where storage …" at bounding box center [784, 372] width 1189 height 30
click at [806, 506] on button "Save" at bounding box center [784, 501] width 69 height 27
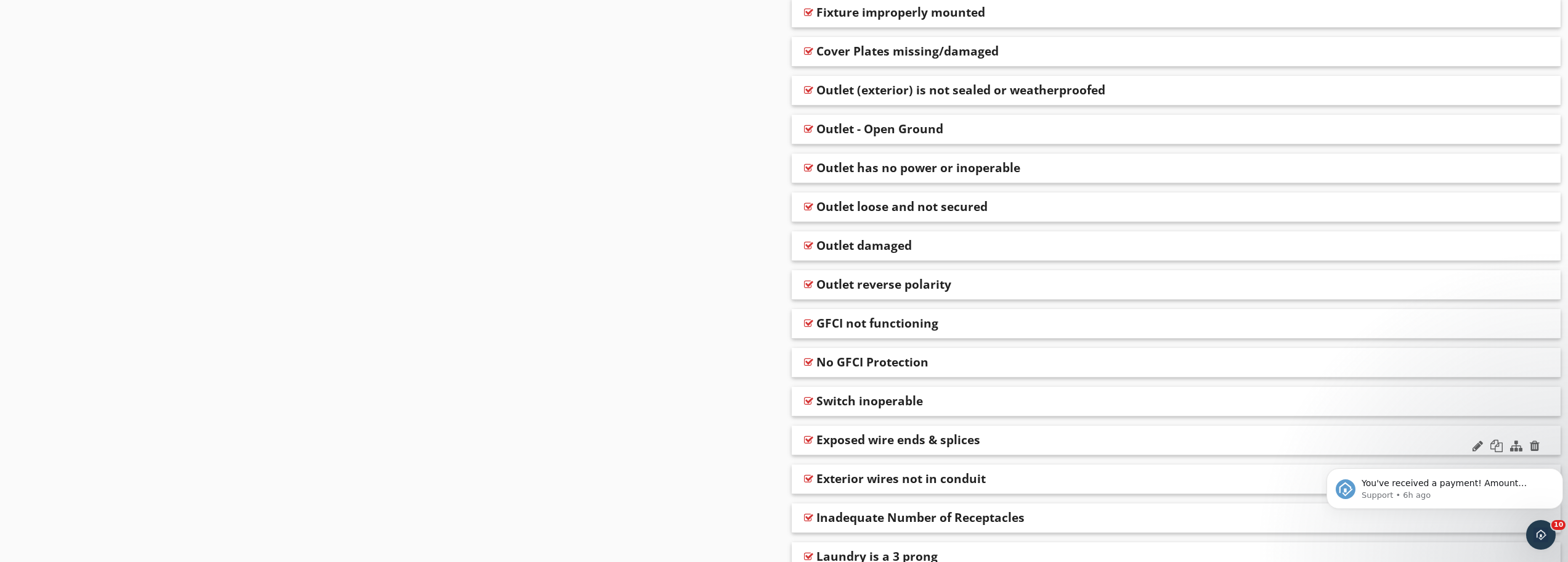
scroll to position [719, 0]
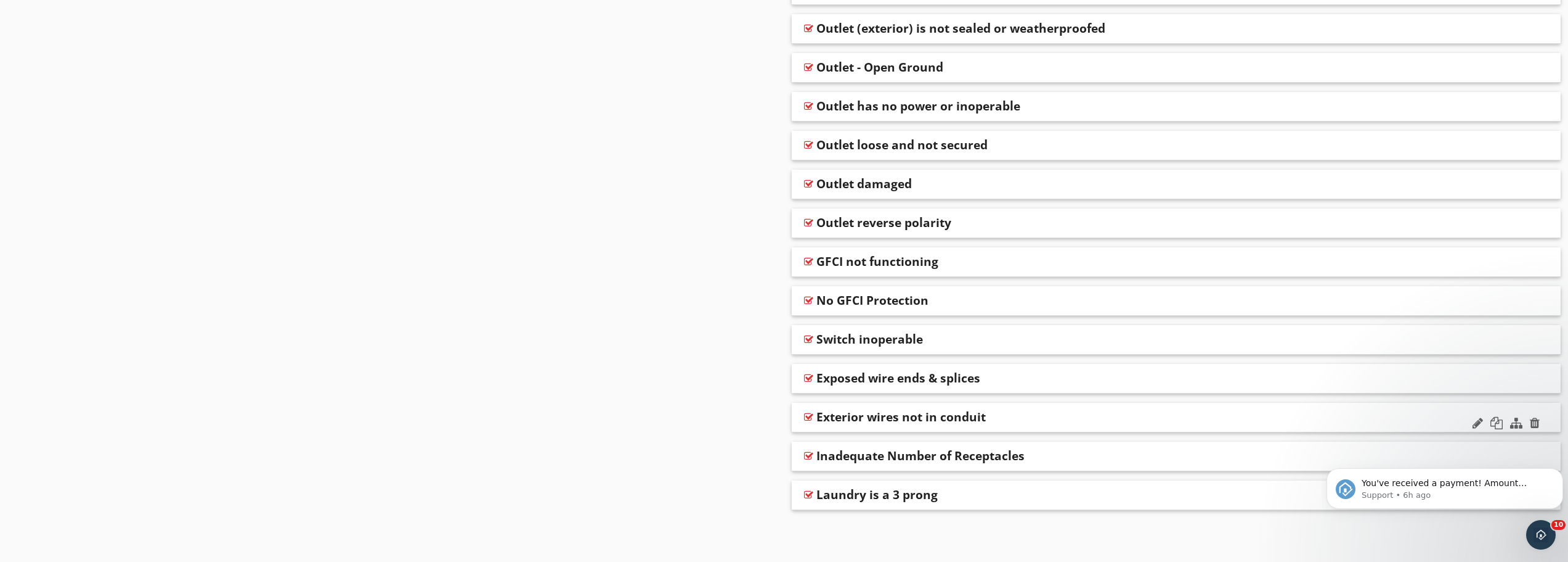
click at [807, 418] on div at bounding box center [809, 417] width 9 height 10
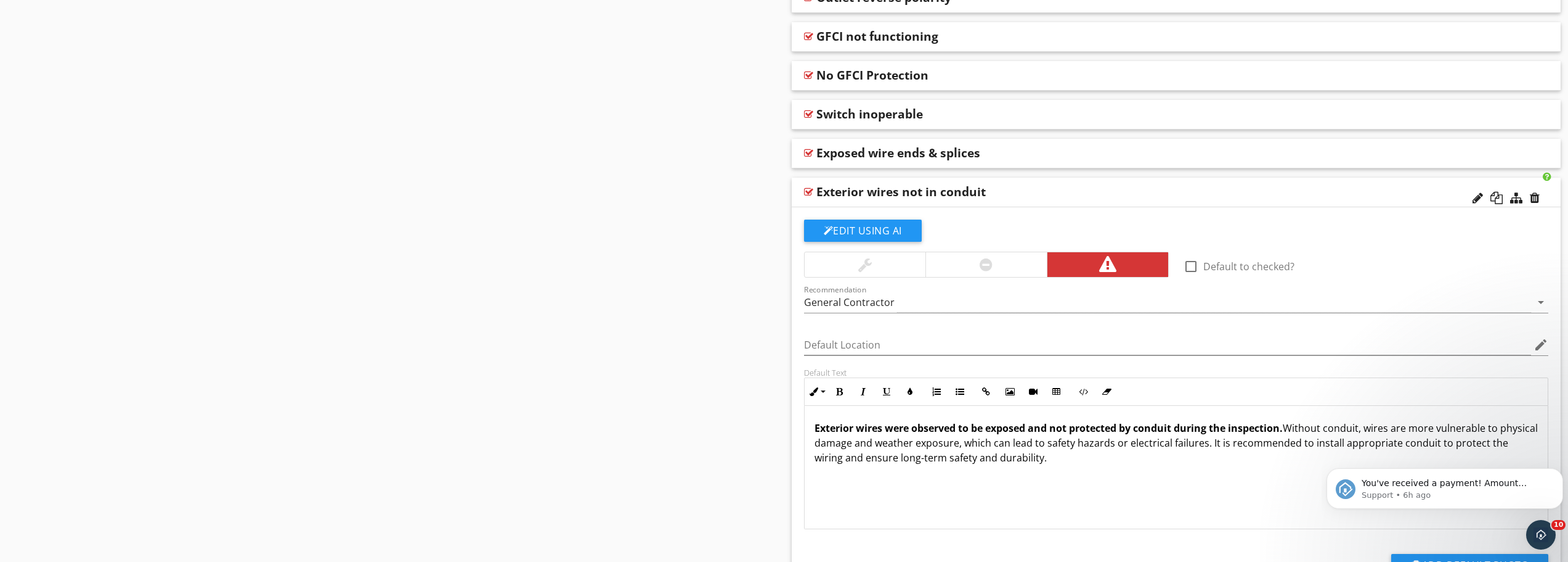
scroll to position [965, 0]
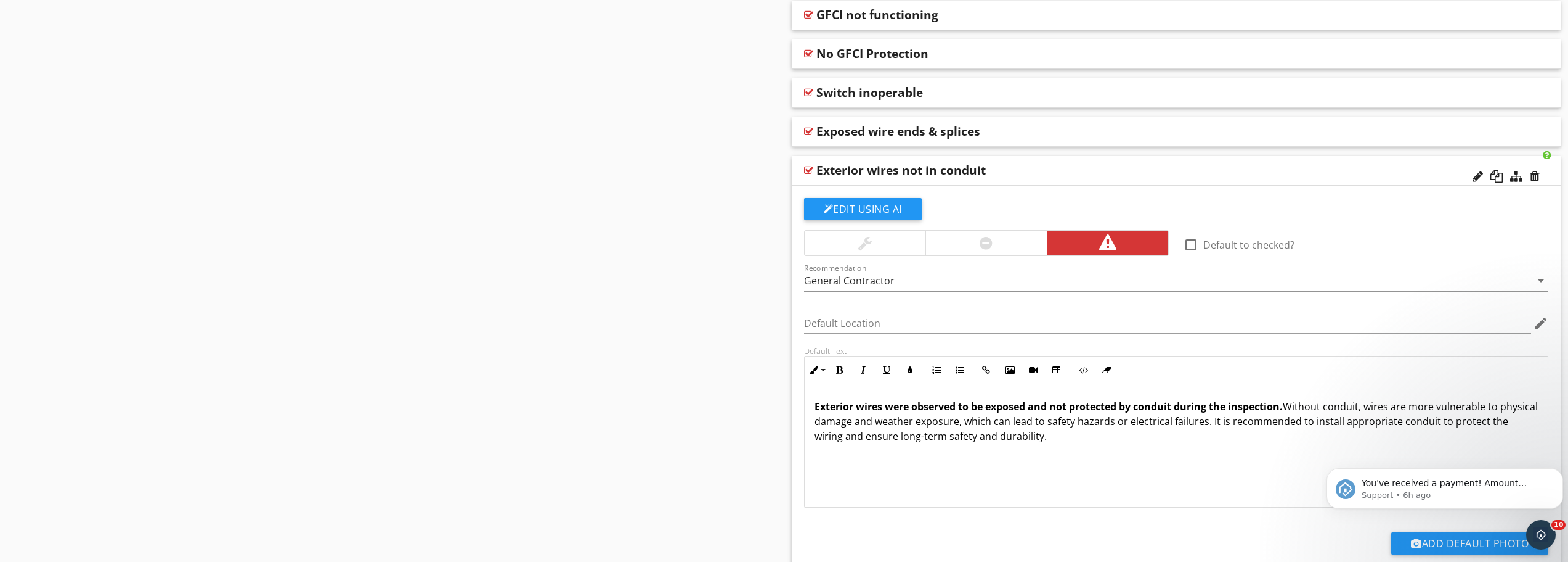
click at [809, 169] on div at bounding box center [809, 171] width 9 height 10
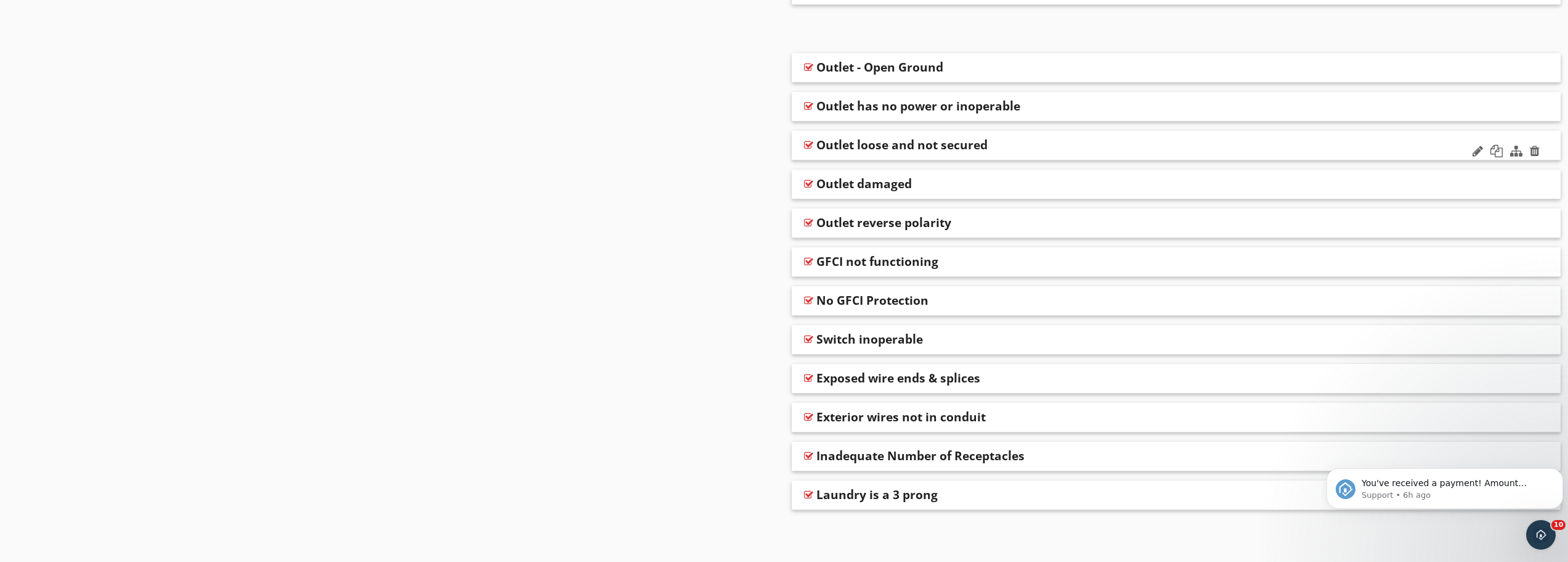
scroll to position [719, 0]
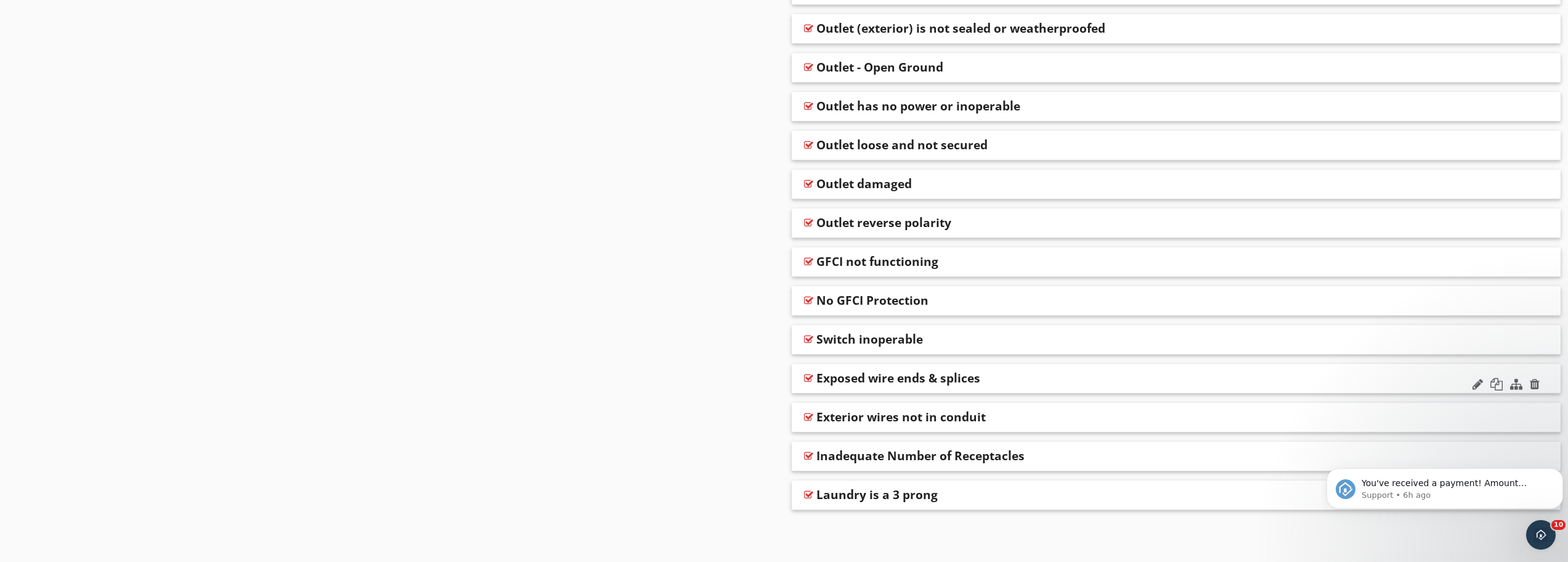
click at [807, 375] on div at bounding box center [809, 379] width 9 height 10
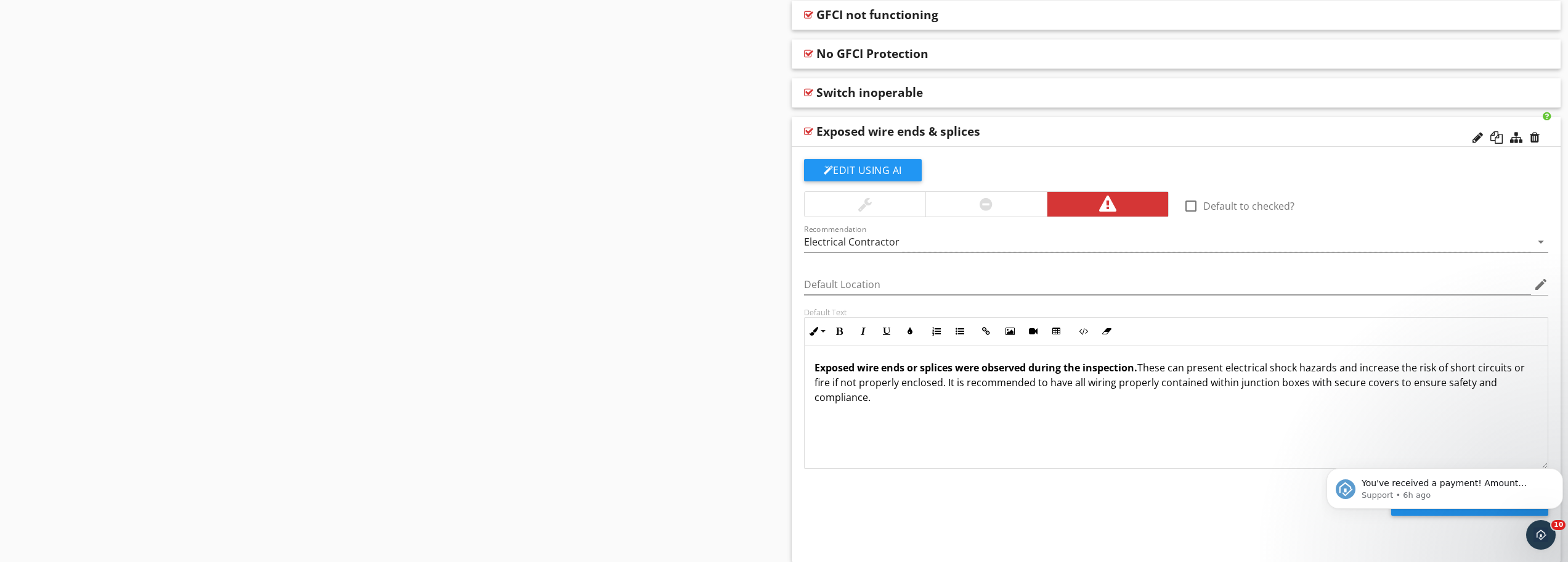
click at [808, 130] on div at bounding box center [809, 131] width 9 height 10
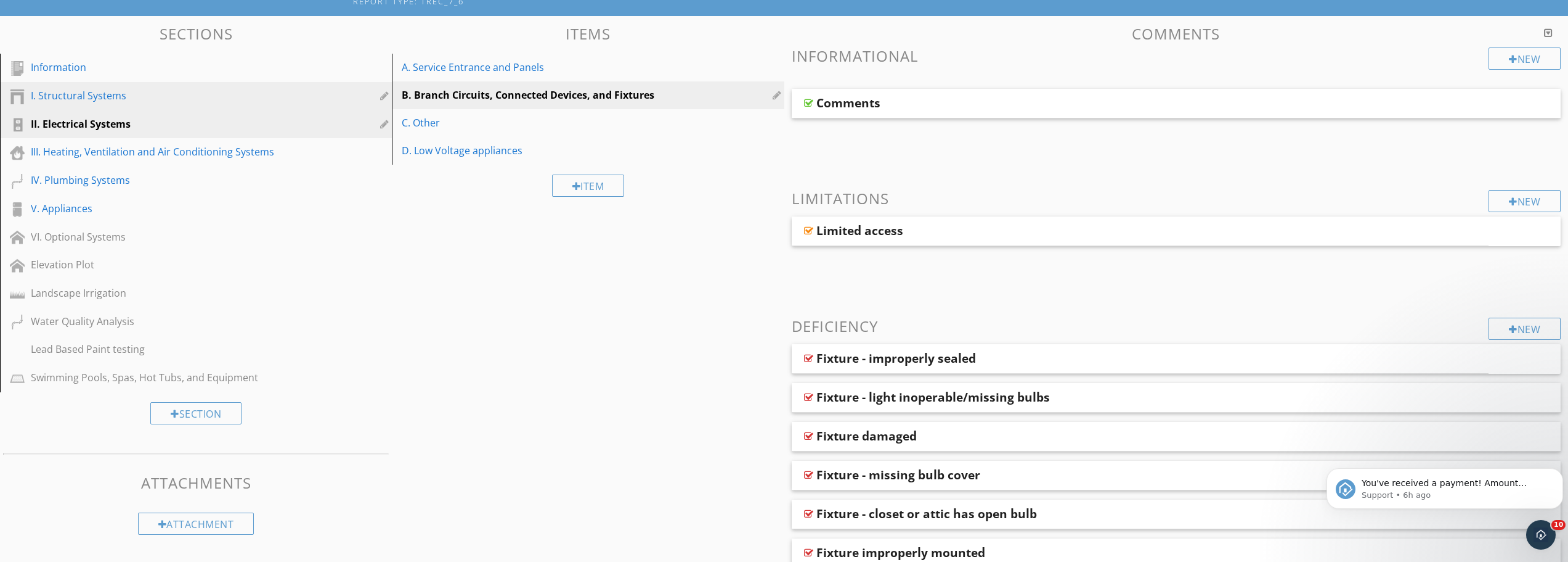
scroll to position [0, 0]
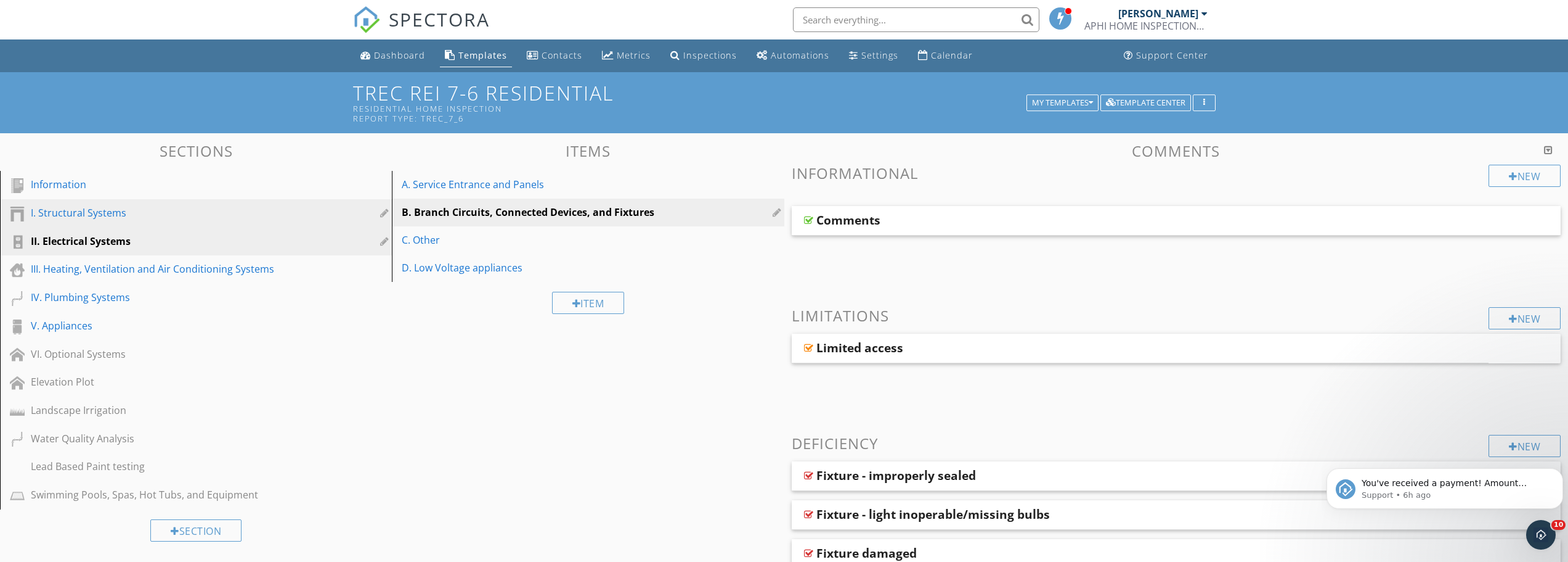
click at [120, 212] on div "I. Structural Systems" at bounding box center [182, 212] width 303 height 14
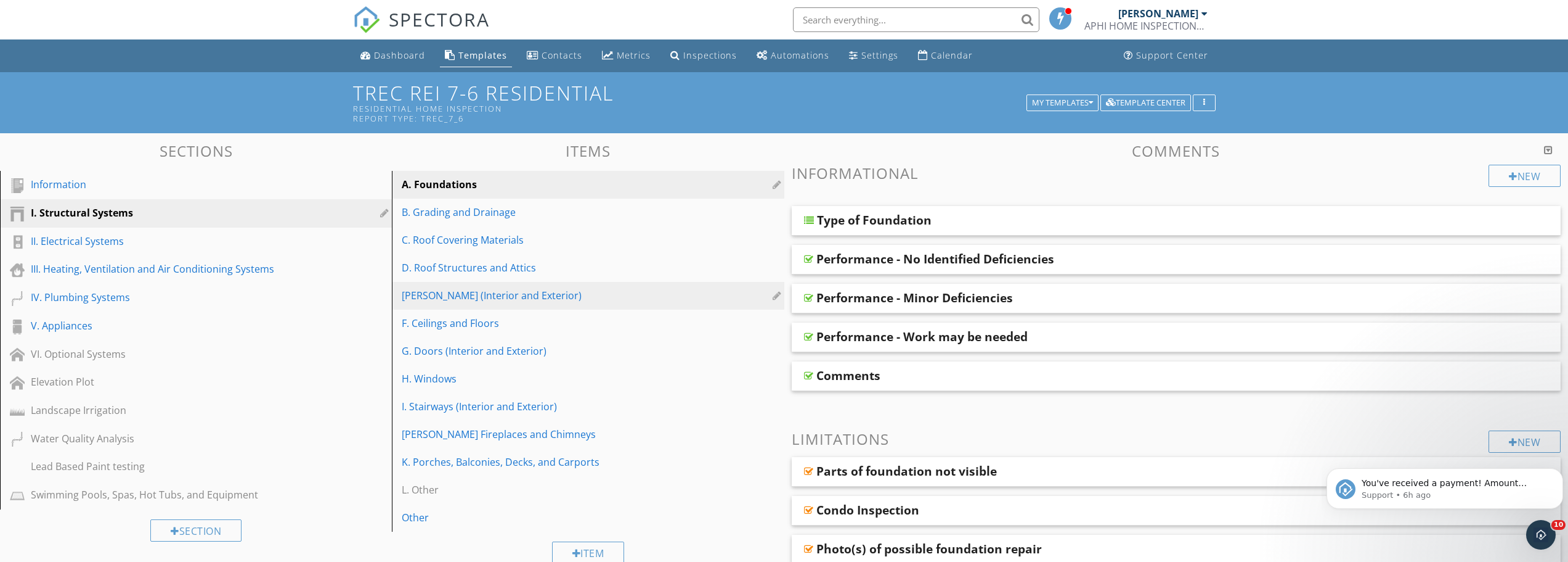
click at [473, 295] on div "E. Walls (Interior and Exterior)" at bounding box center [567, 295] width 330 height 14
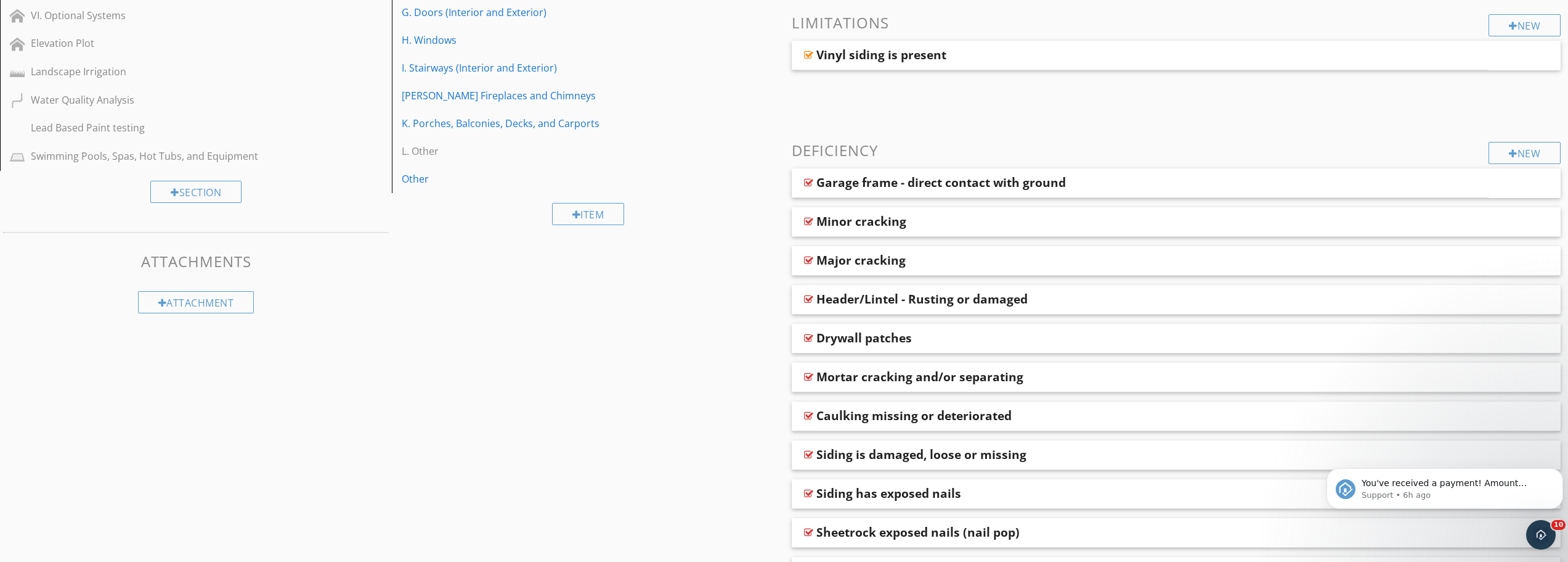
scroll to position [150, 0]
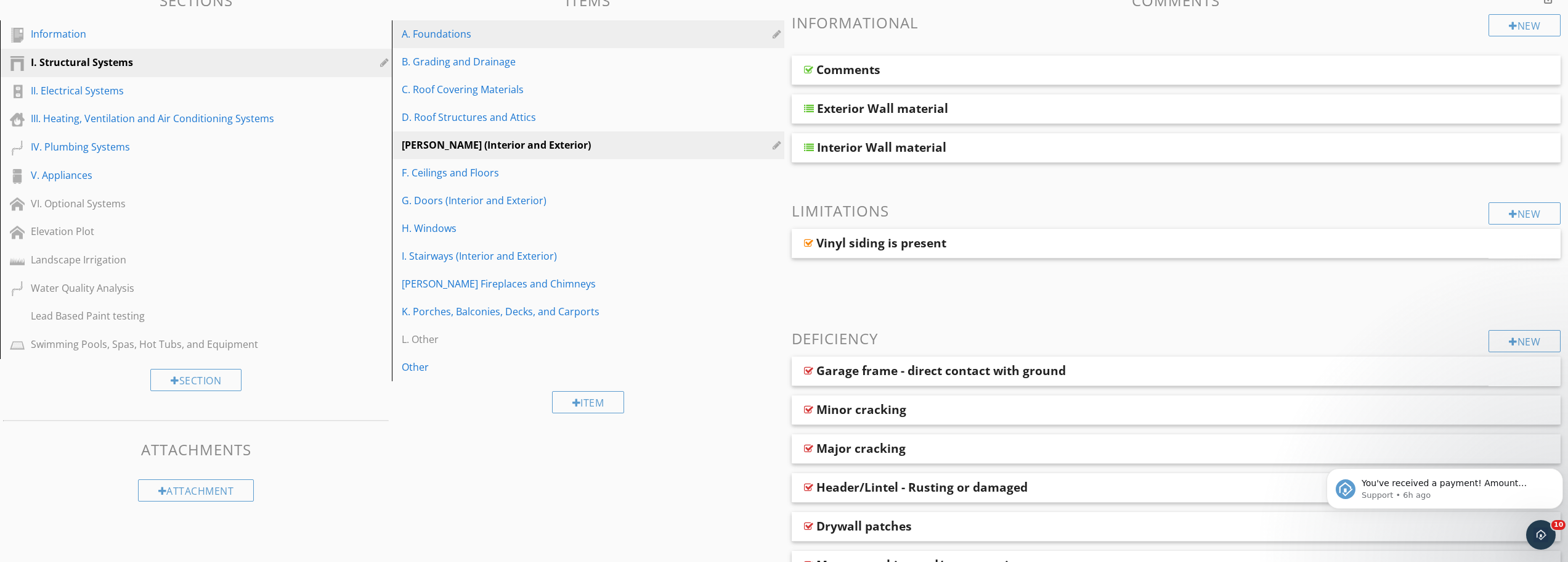
click at [450, 37] on div "A. Foundations" at bounding box center [567, 33] width 330 height 14
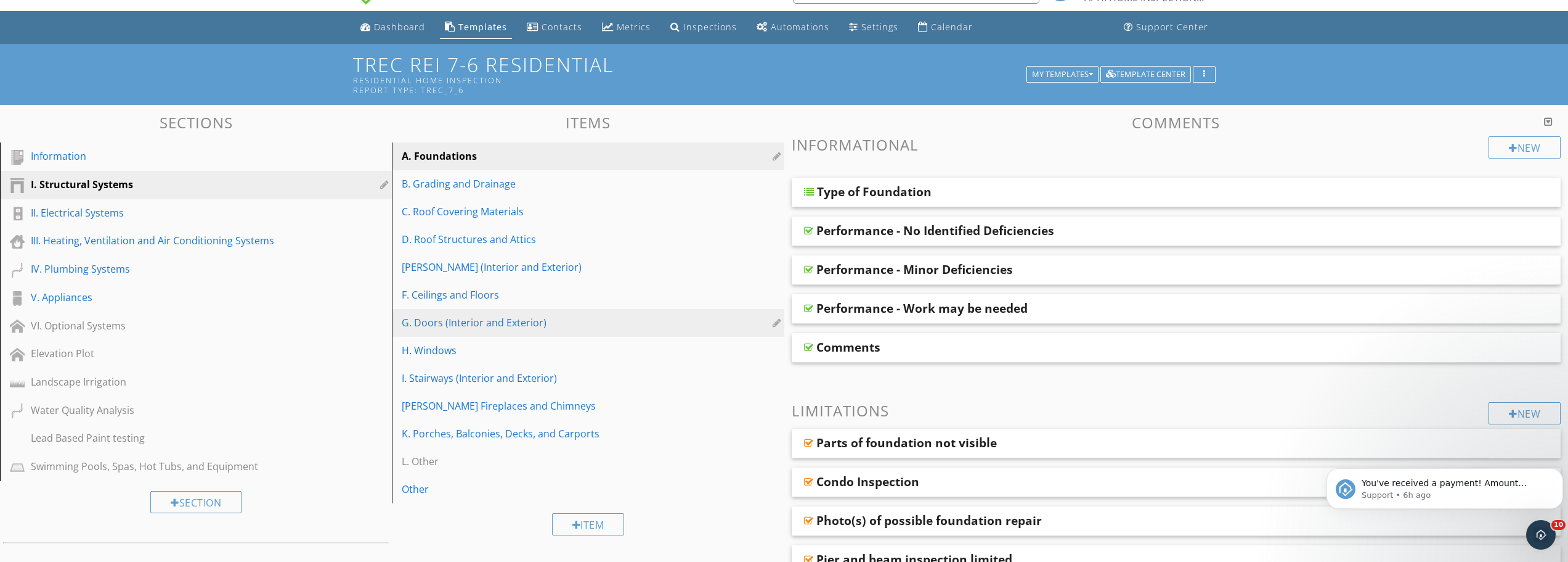
scroll to position [0, 0]
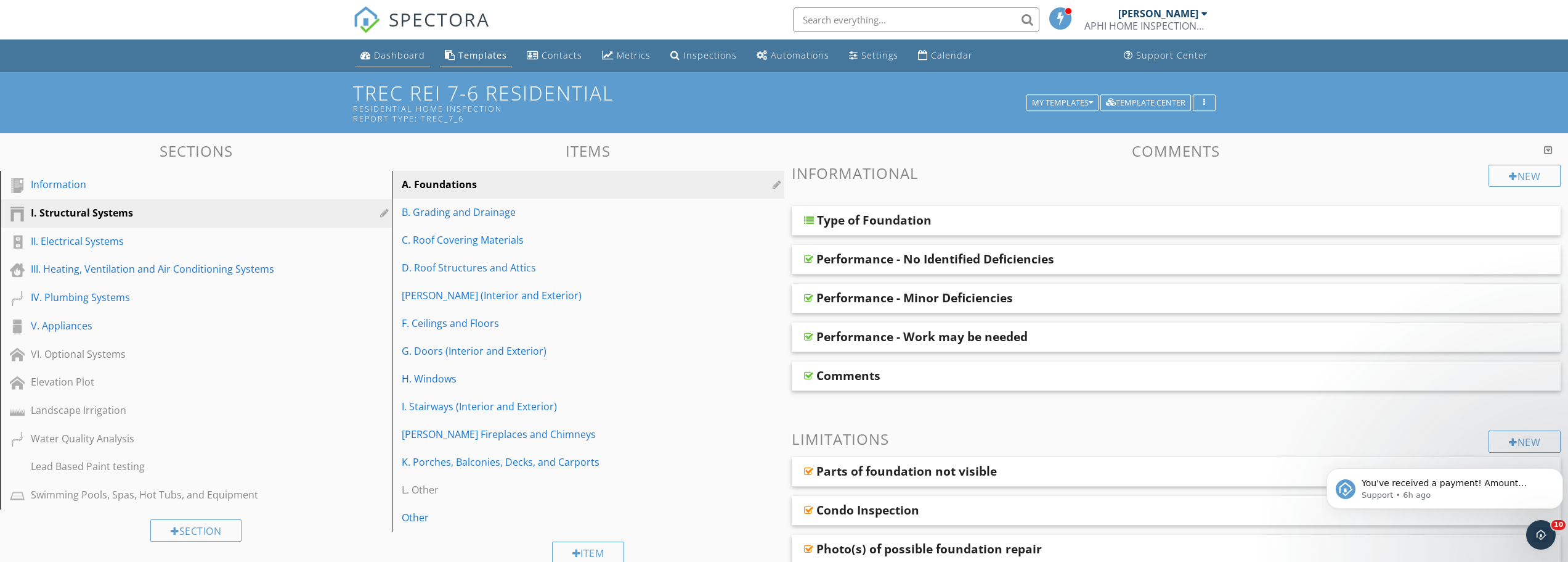
click at [395, 60] on div "Dashboard" at bounding box center [400, 55] width 51 height 12
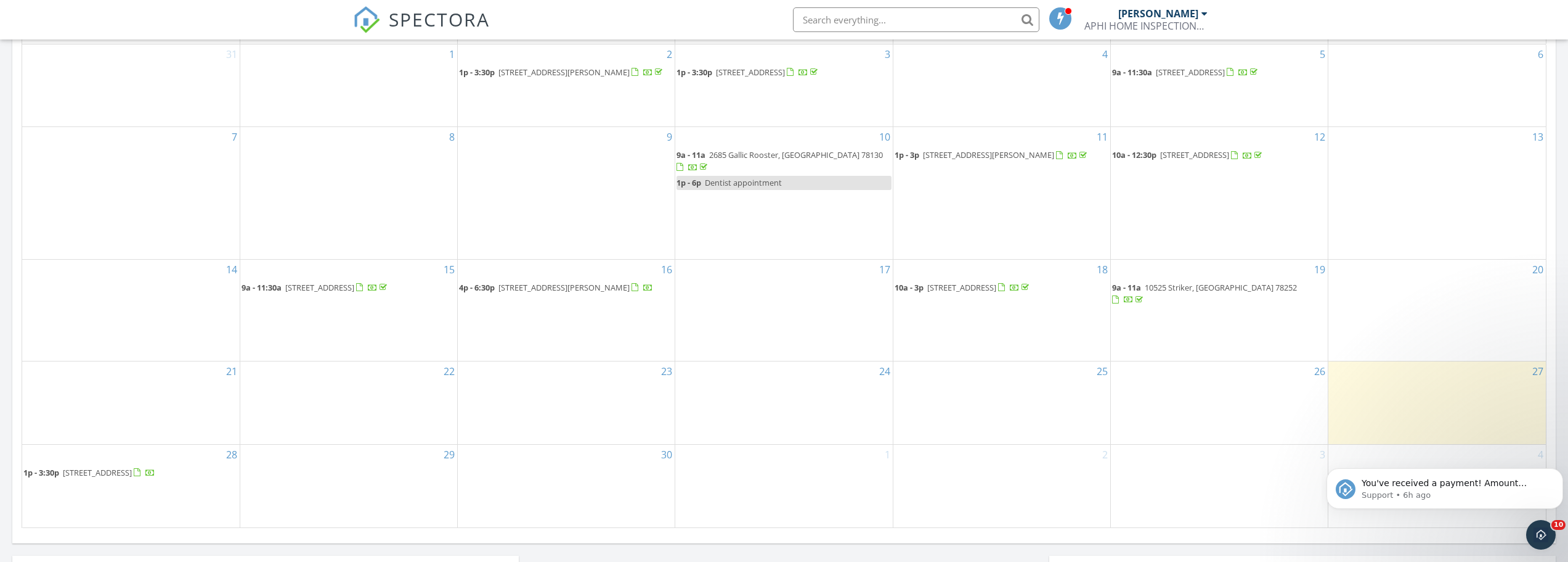
scroll to position [494, 0]
